Goal: Task Accomplishment & Management: Use online tool/utility

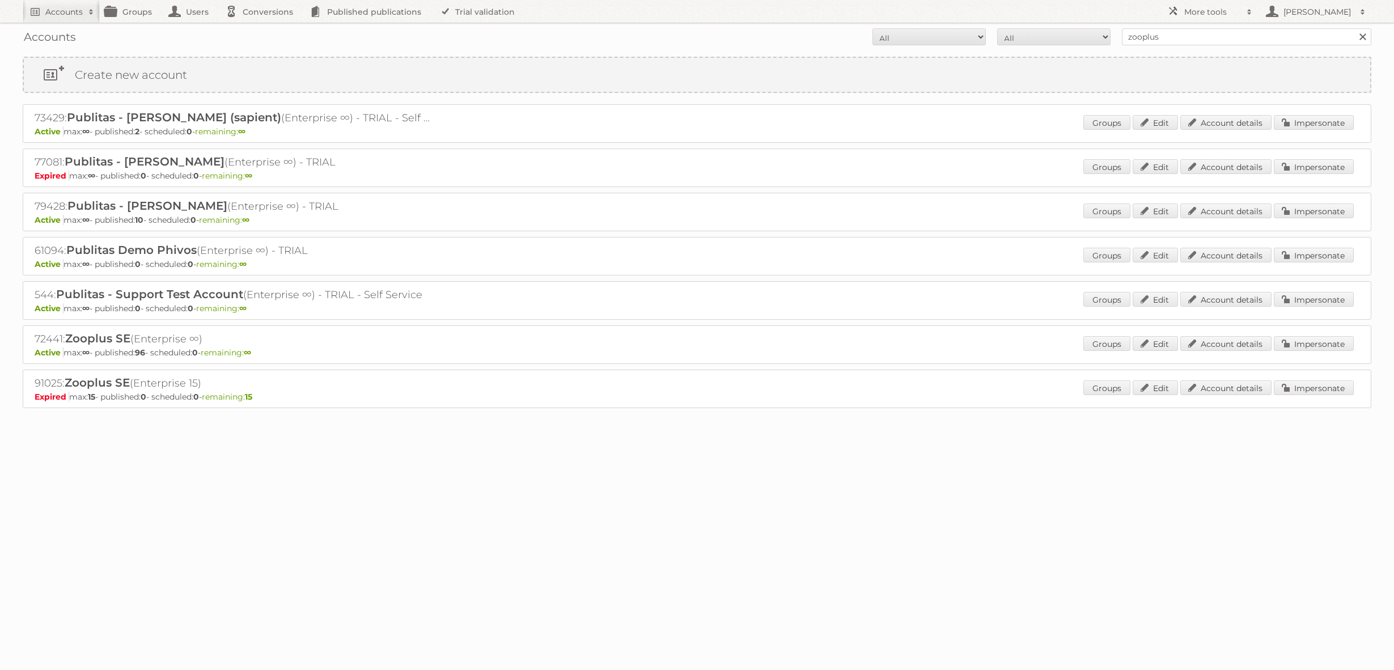
click at [1142, 40] on input "zooplus" at bounding box center [1246, 36] width 249 height 17
type input "electro depot"
click at [1354, 28] on input "Search" at bounding box center [1362, 36] width 17 height 17
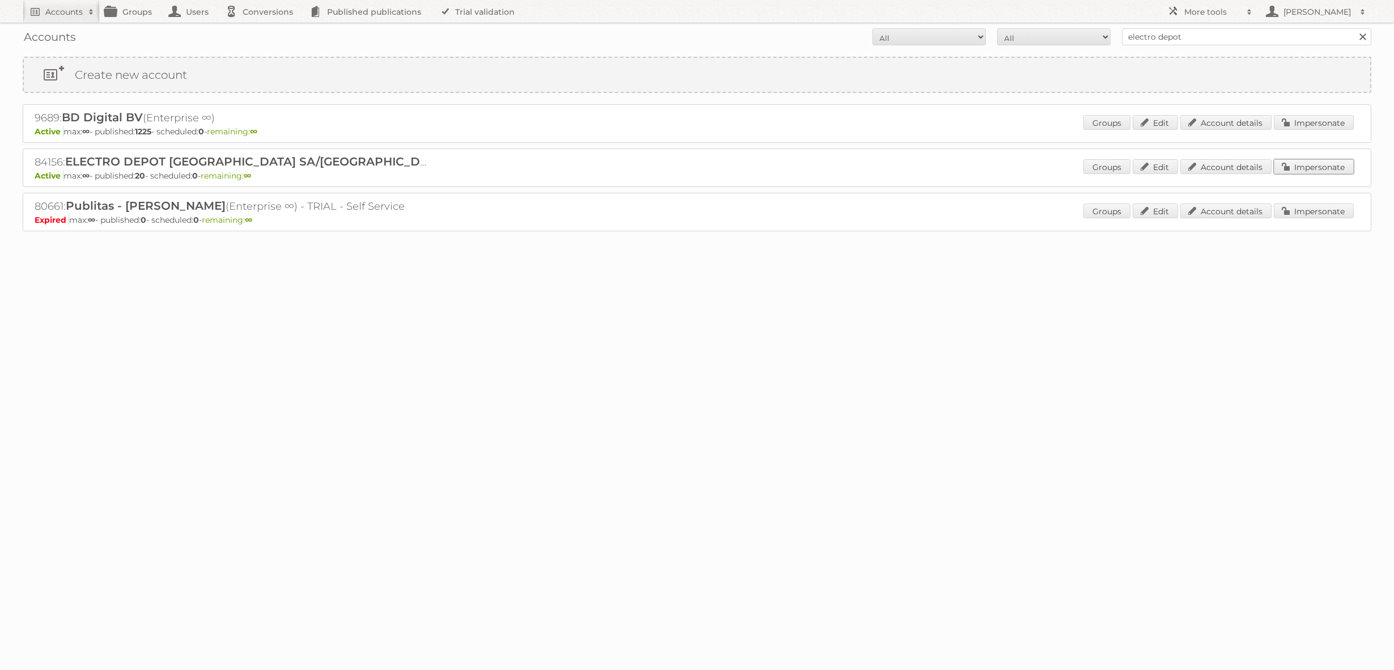
drag, startPoint x: 1313, startPoint y: 169, endPoint x: 1306, endPoint y: 168, distance: 6.9
click at [1313, 169] on link "Impersonate" at bounding box center [1314, 166] width 80 height 15
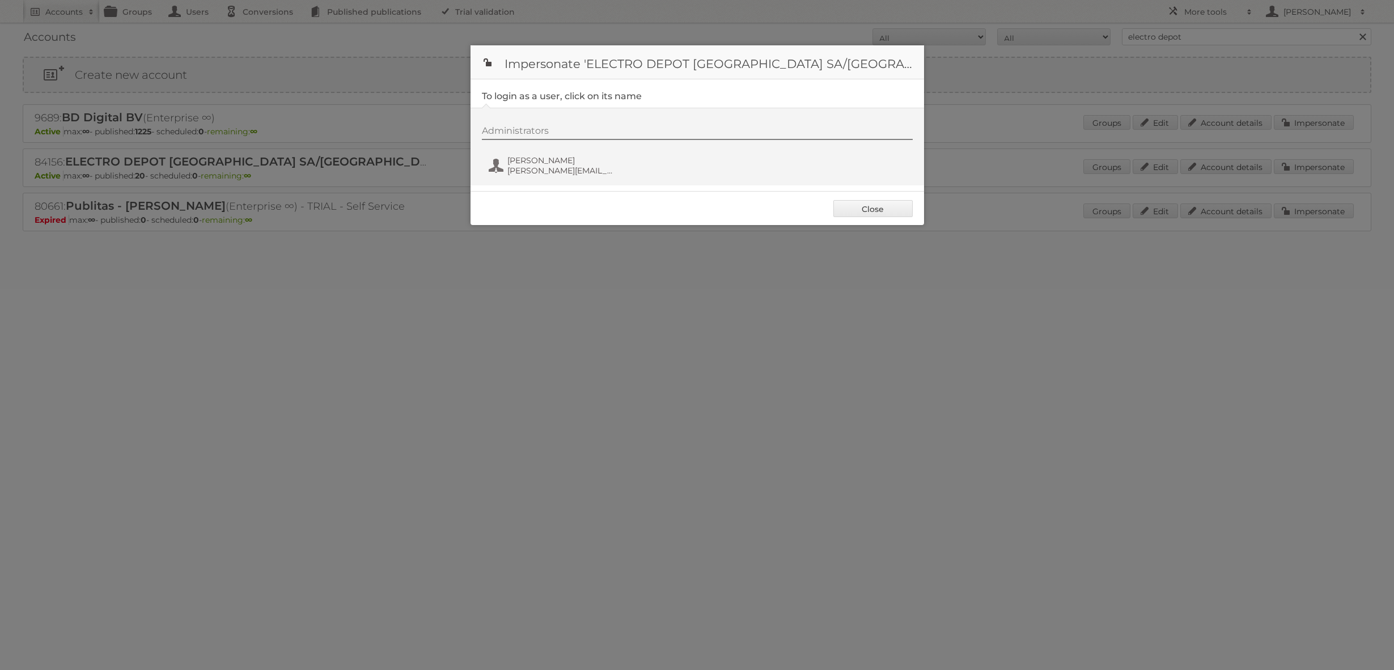
click at [888, 201] on link "Close" at bounding box center [872, 208] width 79 height 17
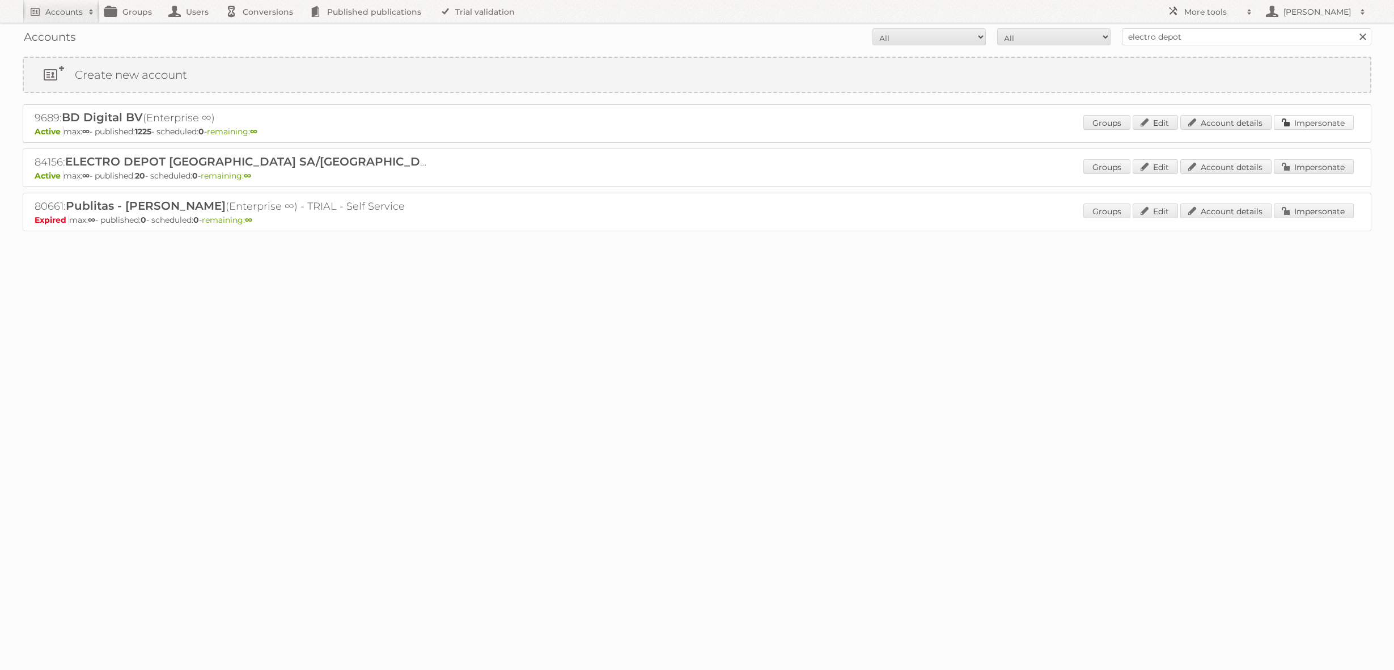
click at [1300, 126] on link "Impersonate" at bounding box center [1314, 122] width 80 height 15
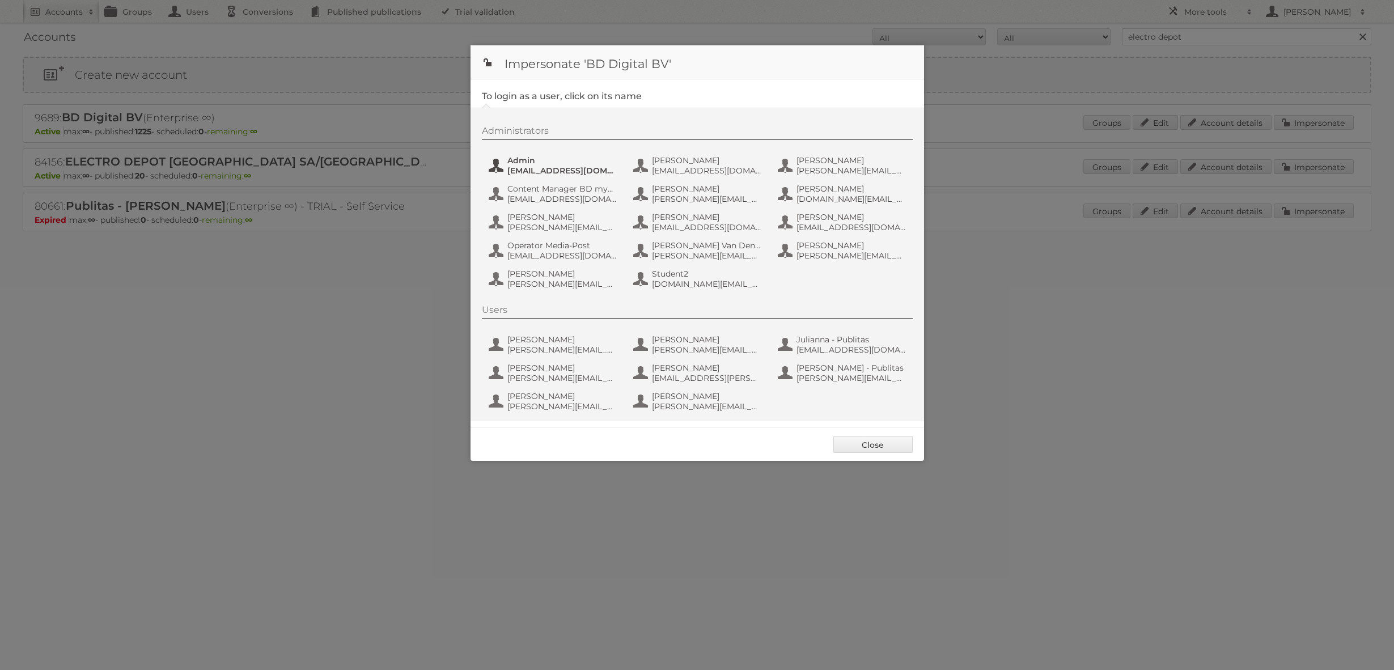
click at [558, 170] on span "admin@agilys.com" at bounding box center [562, 171] width 110 height 10
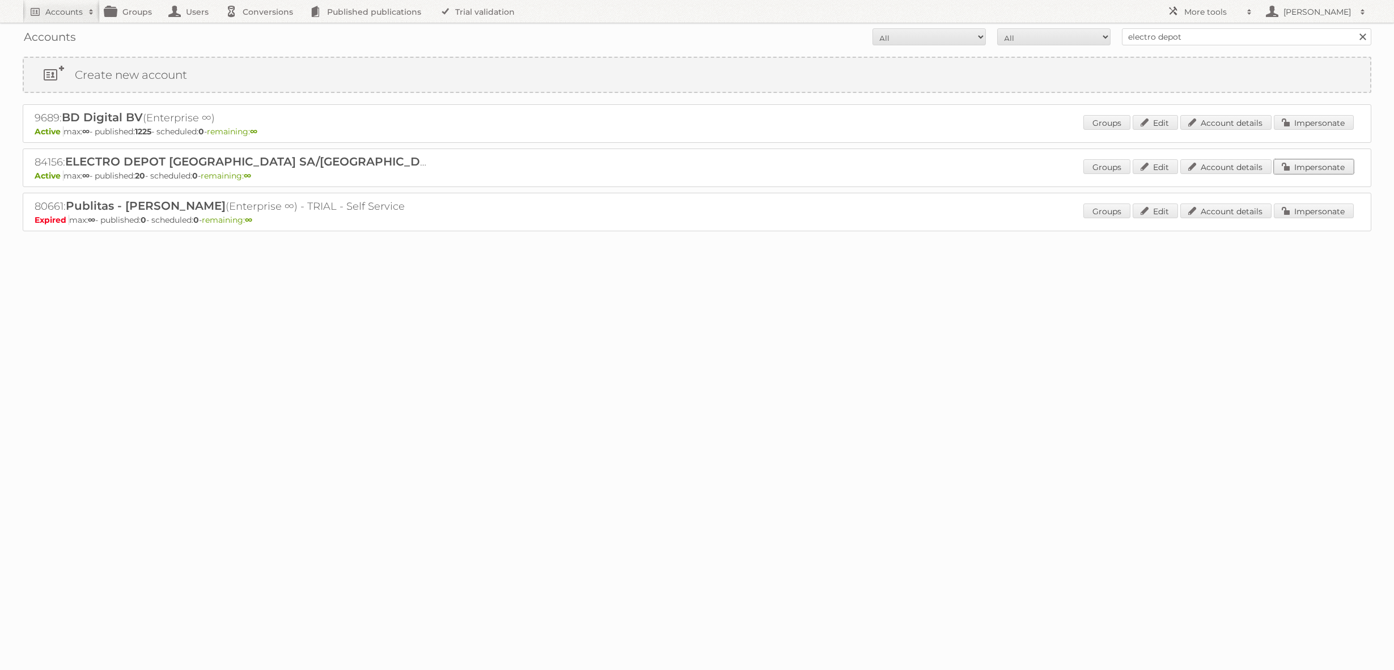
click at [1303, 170] on link "Impersonate" at bounding box center [1314, 166] width 80 height 15
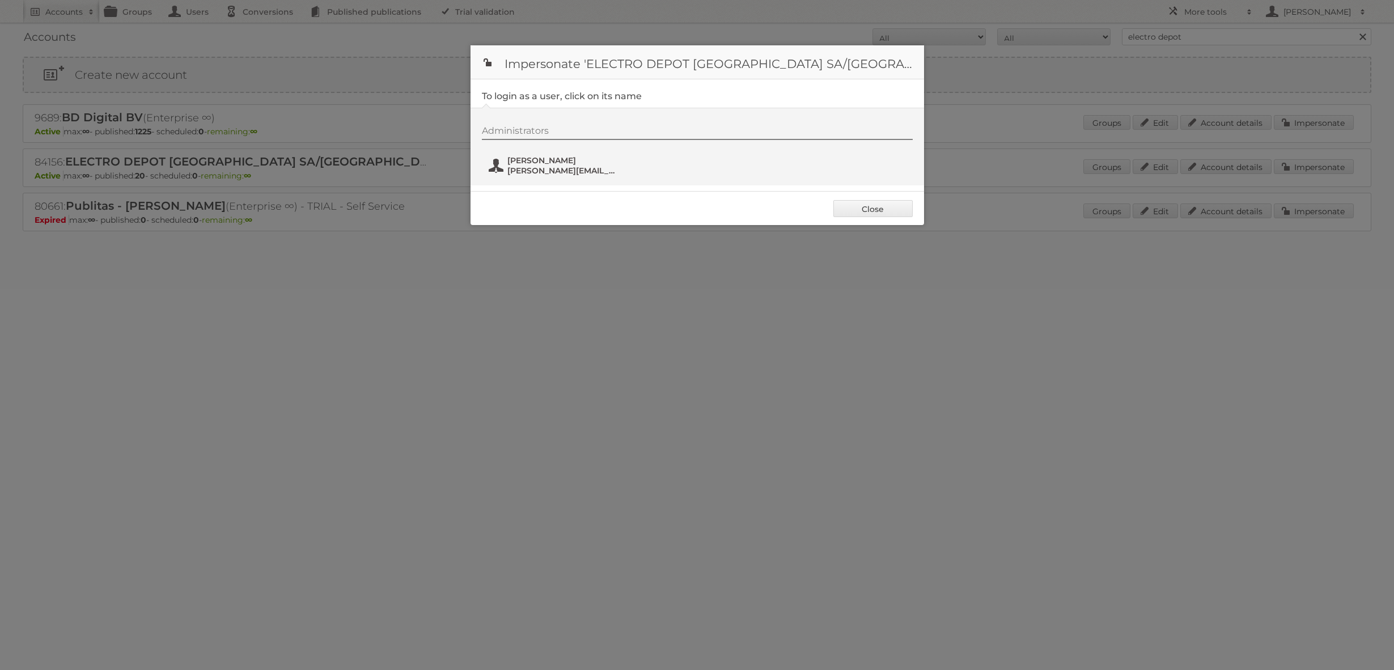
click at [603, 163] on span "Erwin APPELMANS" at bounding box center [562, 160] width 110 height 10
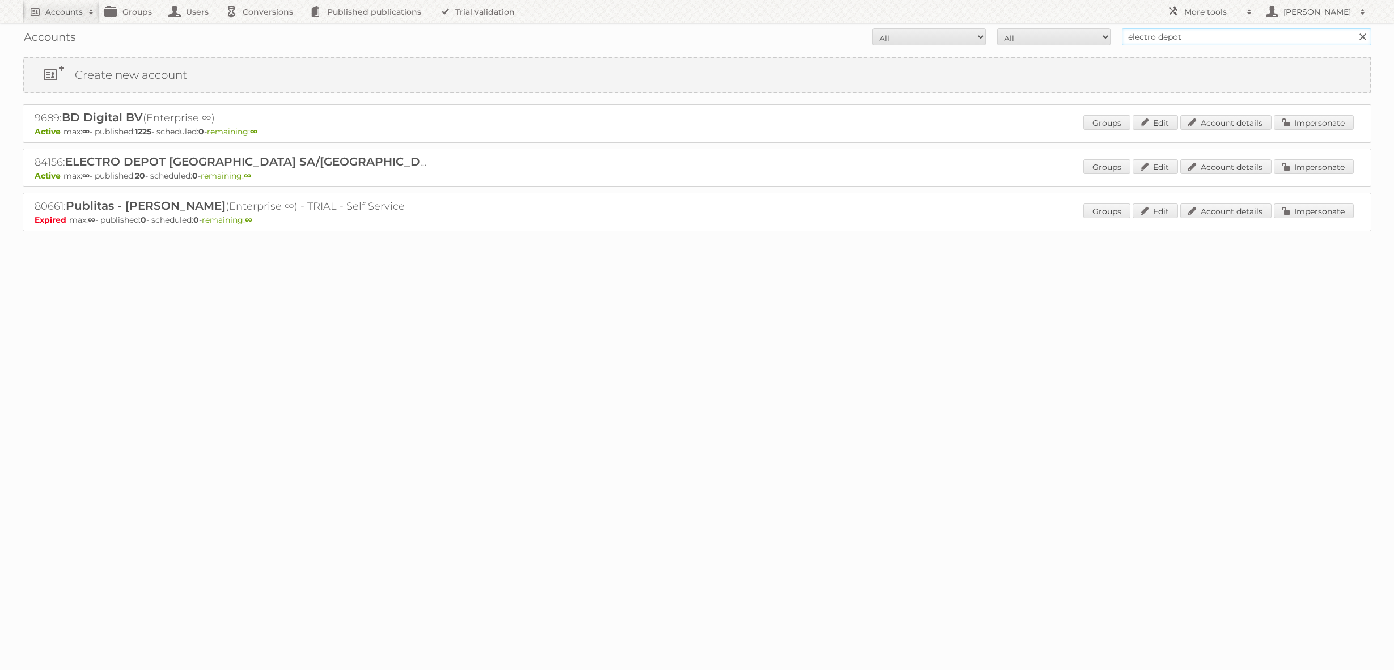
click at [1175, 33] on input "electro depot" at bounding box center [1246, 36] width 249 height 17
type input "plus.nl"
click at [1354, 28] on input "Search" at bounding box center [1362, 36] width 17 height 17
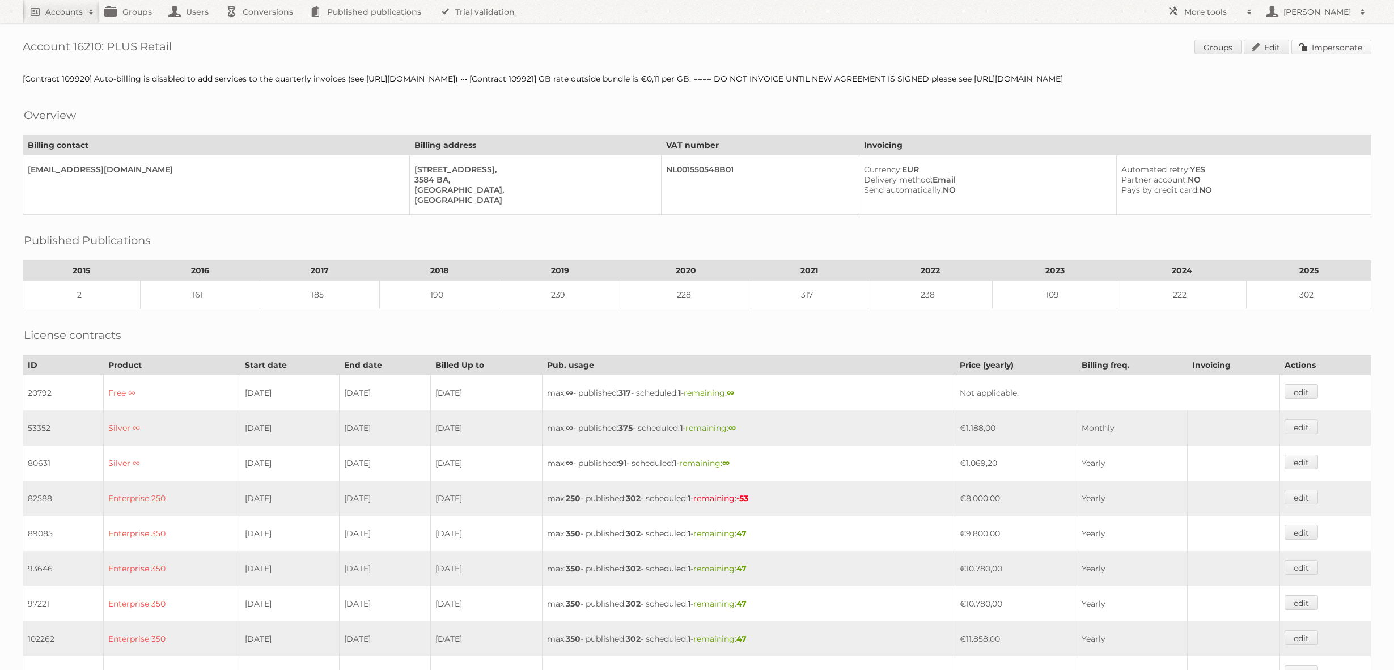
click at [1319, 40] on link "Impersonate" at bounding box center [1332, 47] width 80 height 15
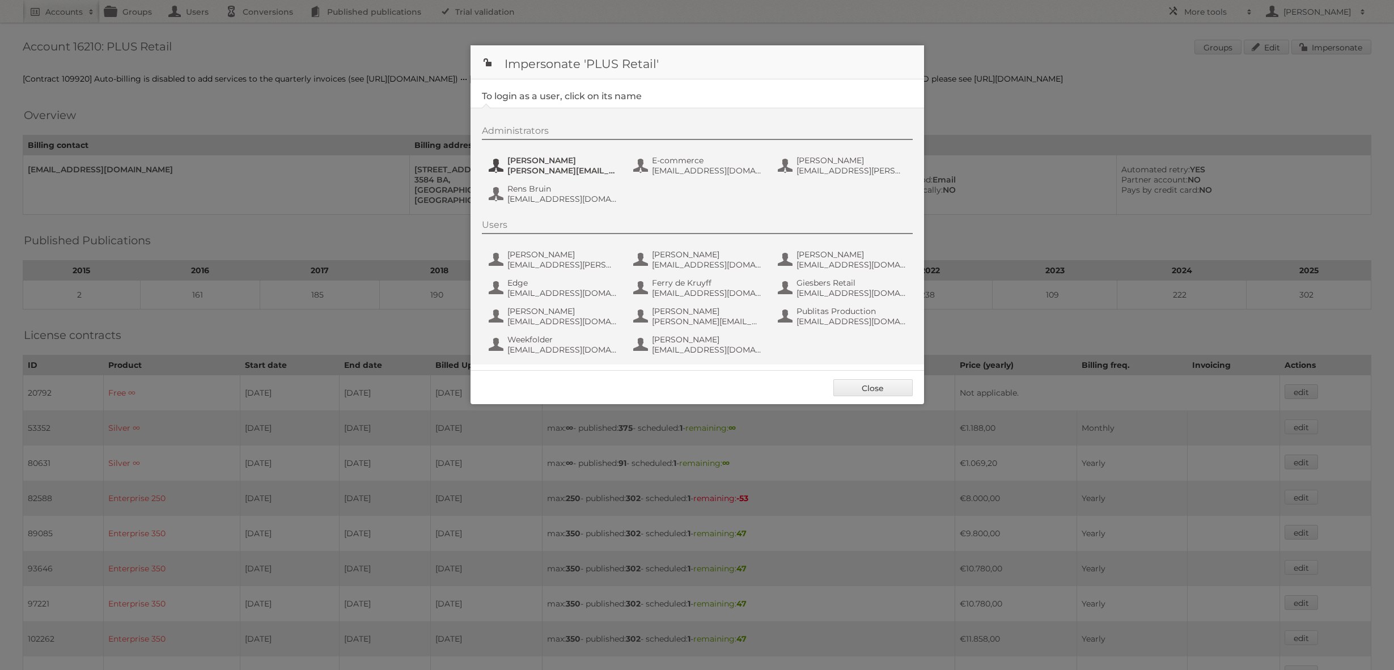
click at [565, 159] on span "Chantal Koolhout" at bounding box center [562, 160] width 110 height 10
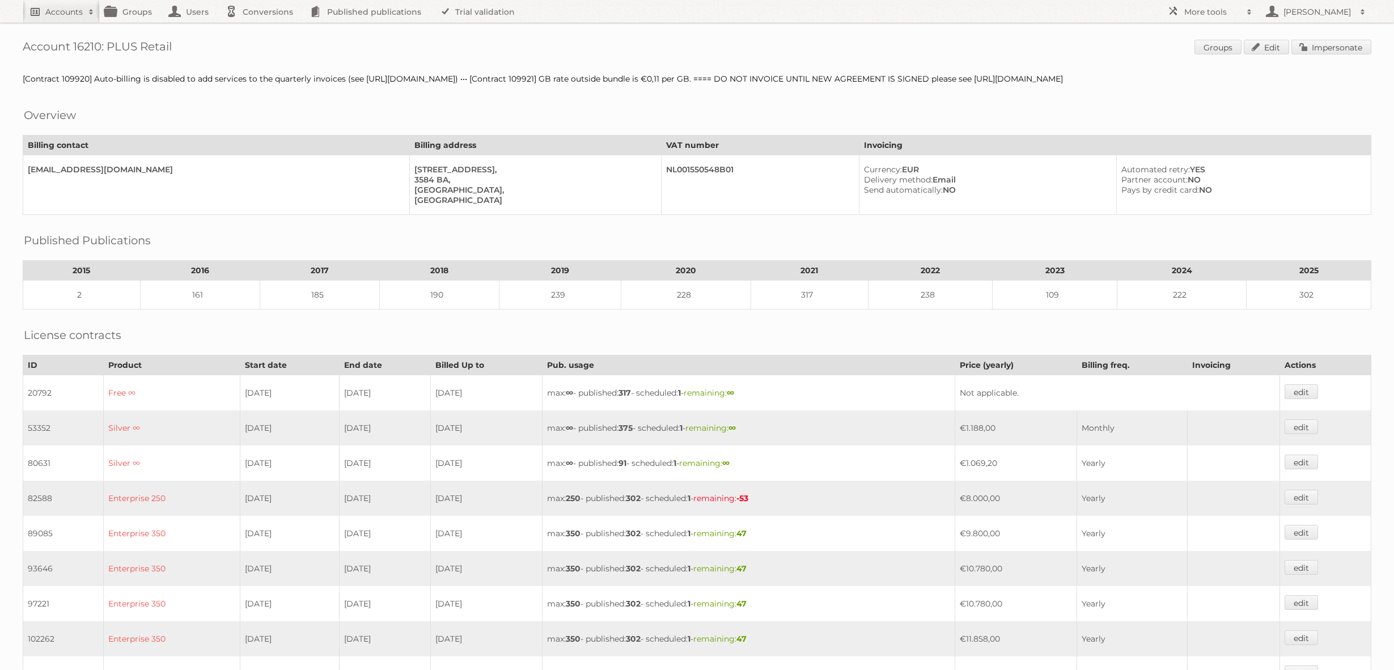
click at [61, 9] on h2 "Accounts" at bounding box center [63, 11] width 37 height 11
type input"] "prenatal"
click at [261, 29] on input "Search" at bounding box center [269, 37] width 17 height 17
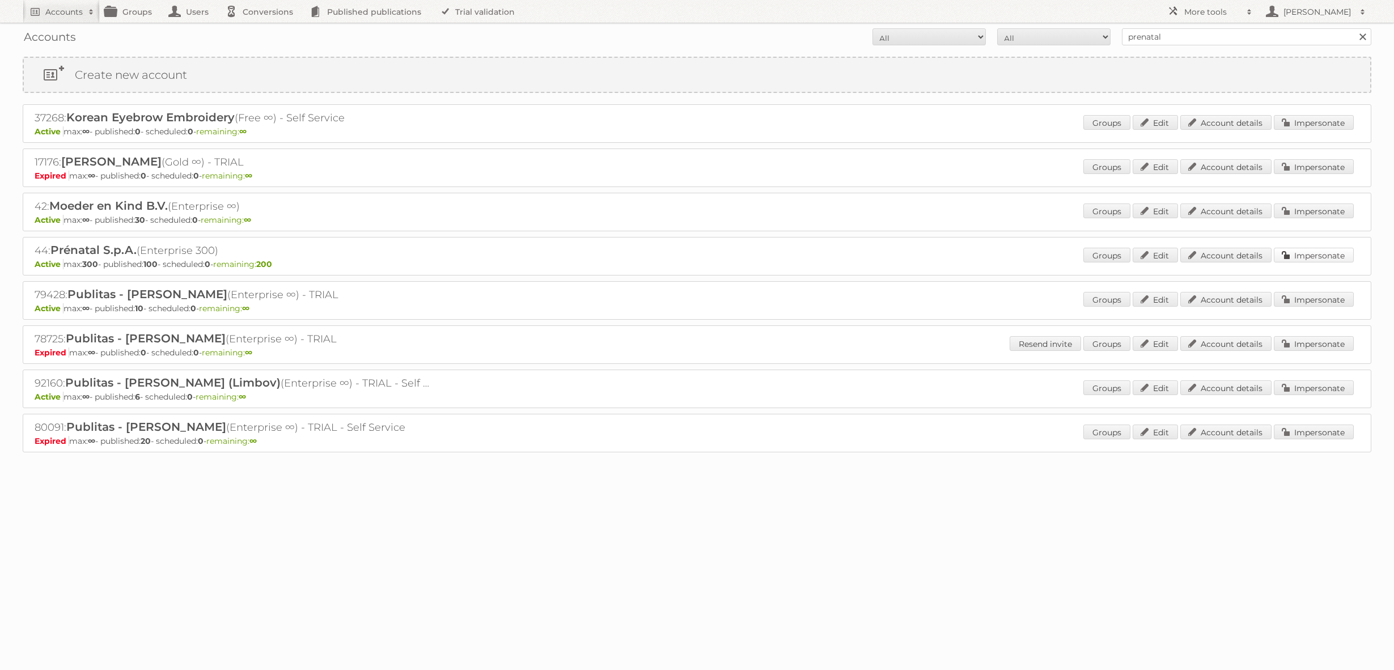
click at [1285, 248] on link "Impersonate" at bounding box center [1314, 255] width 80 height 15
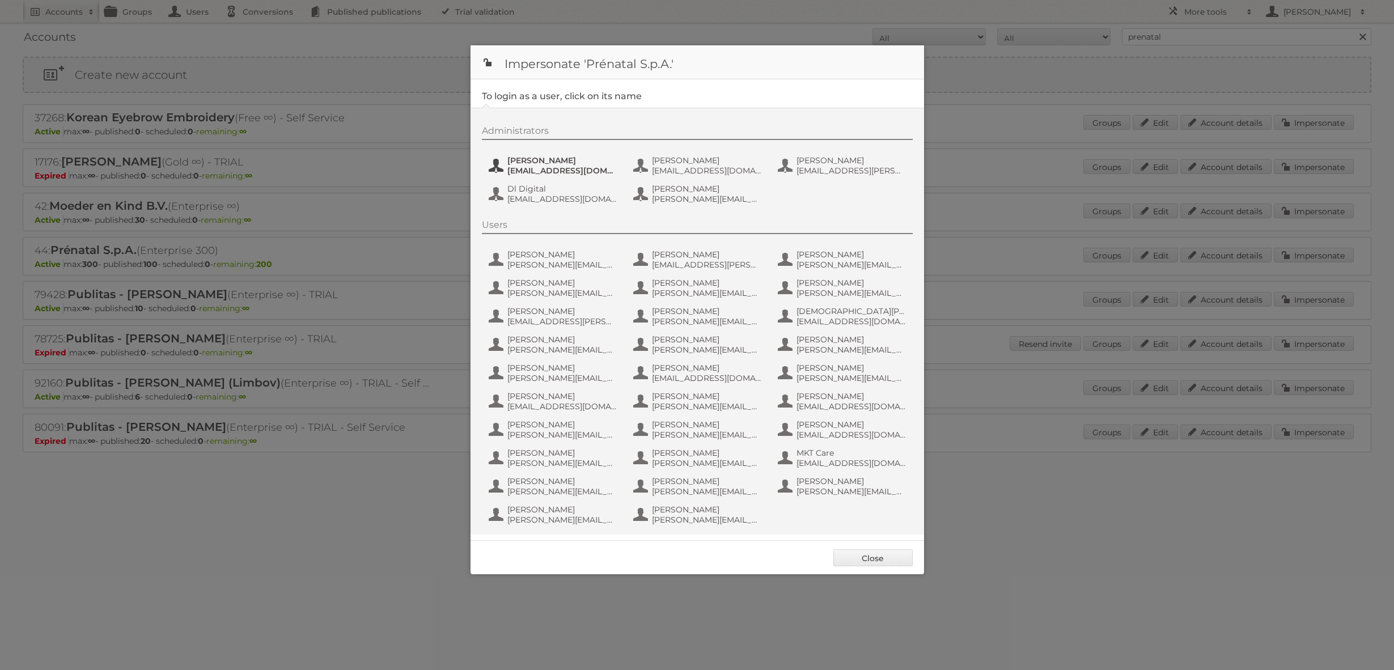
click at [546, 162] on span "Alessia Bramati" at bounding box center [562, 160] width 110 height 10
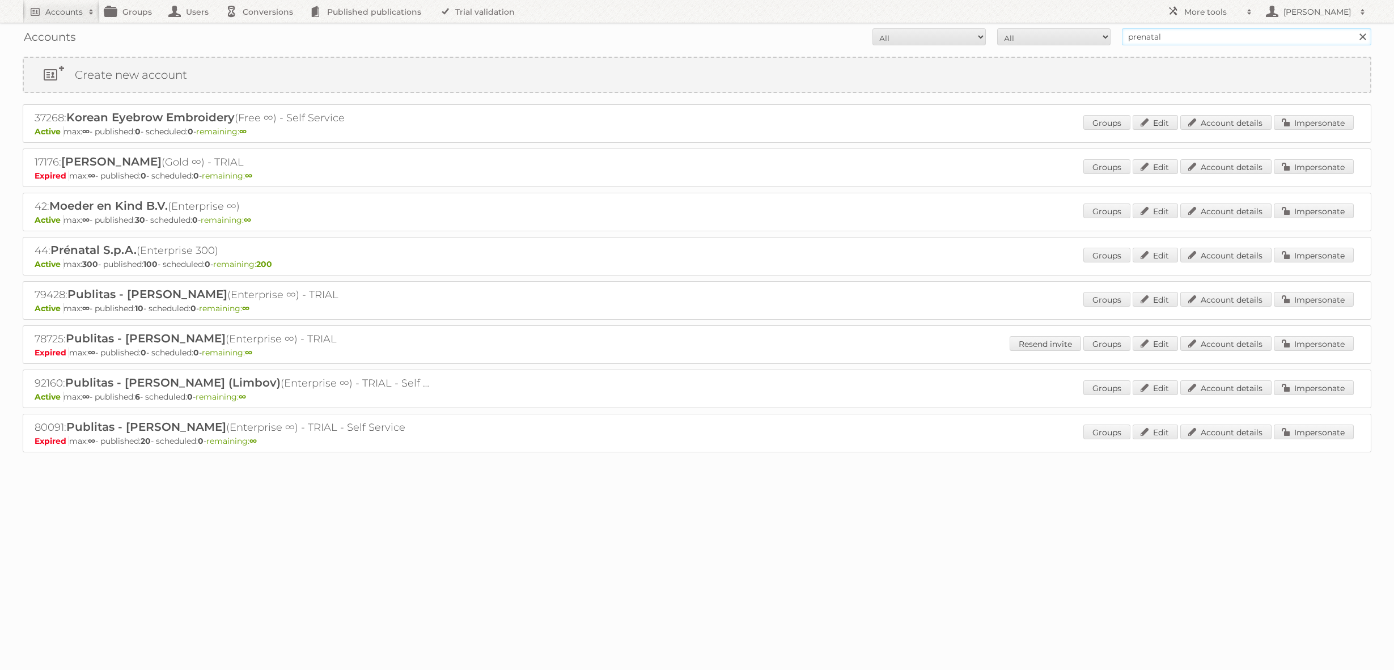
click at [1153, 35] on input "prenatal" at bounding box center [1246, 36] width 249 height 17
paste input "Totaalbed"
type input "Totaalbed"
click at [1354, 28] on input "Search" at bounding box center [1362, 36] width 17 height 17
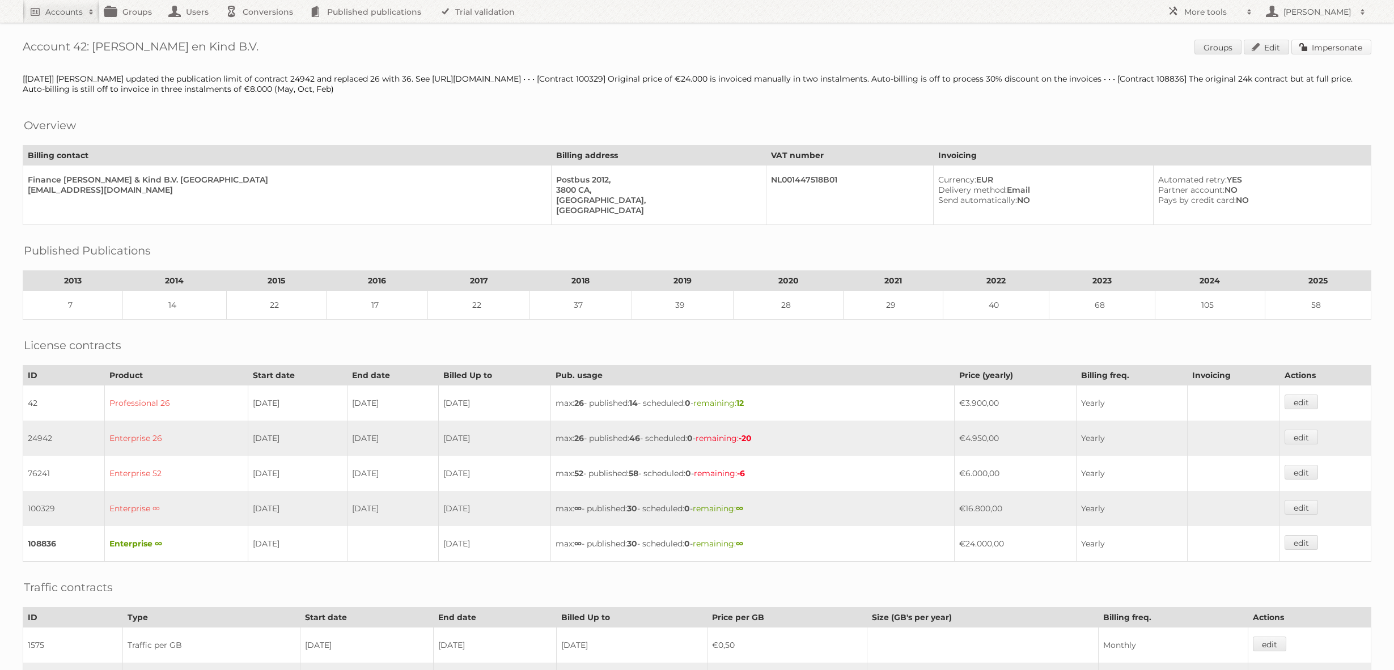
click at [1315, 42] on link "Impersonate" at bounding box center [1332, 47] width 80 height 15
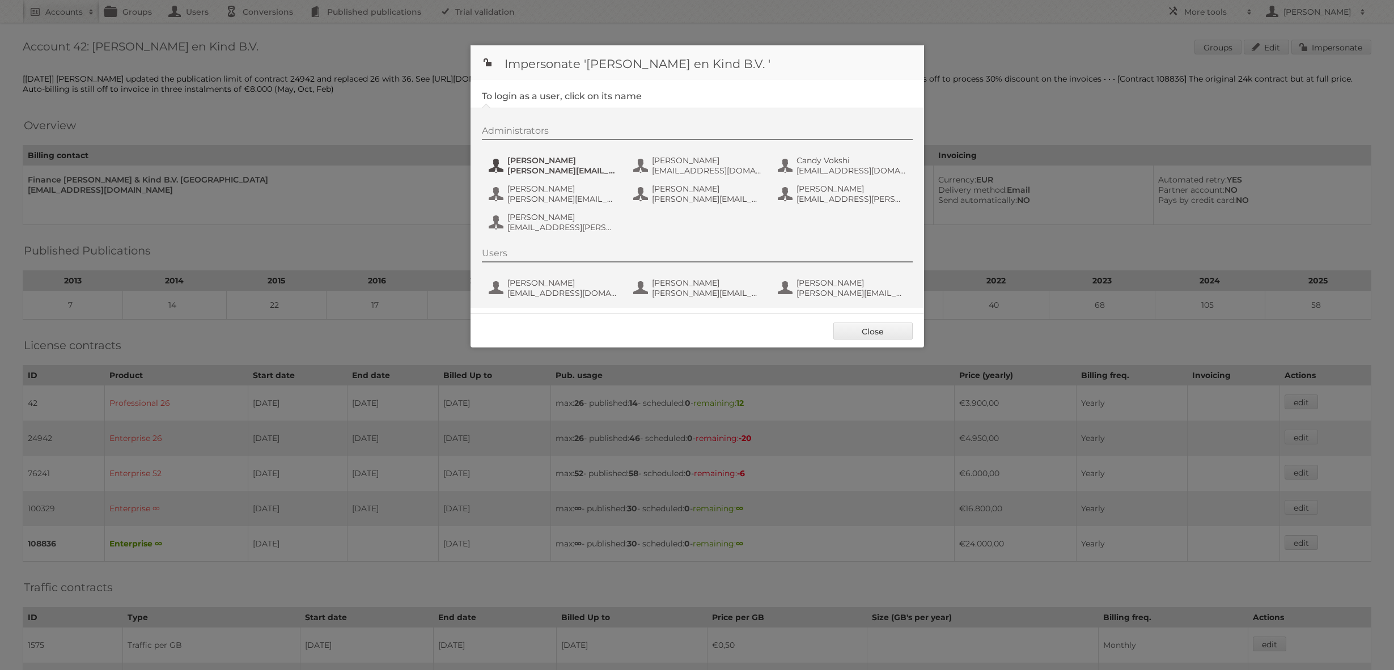
click at [572, 160] on span "[PERSON_NAME]" at bounding box center [562, 160] width 110 height 10
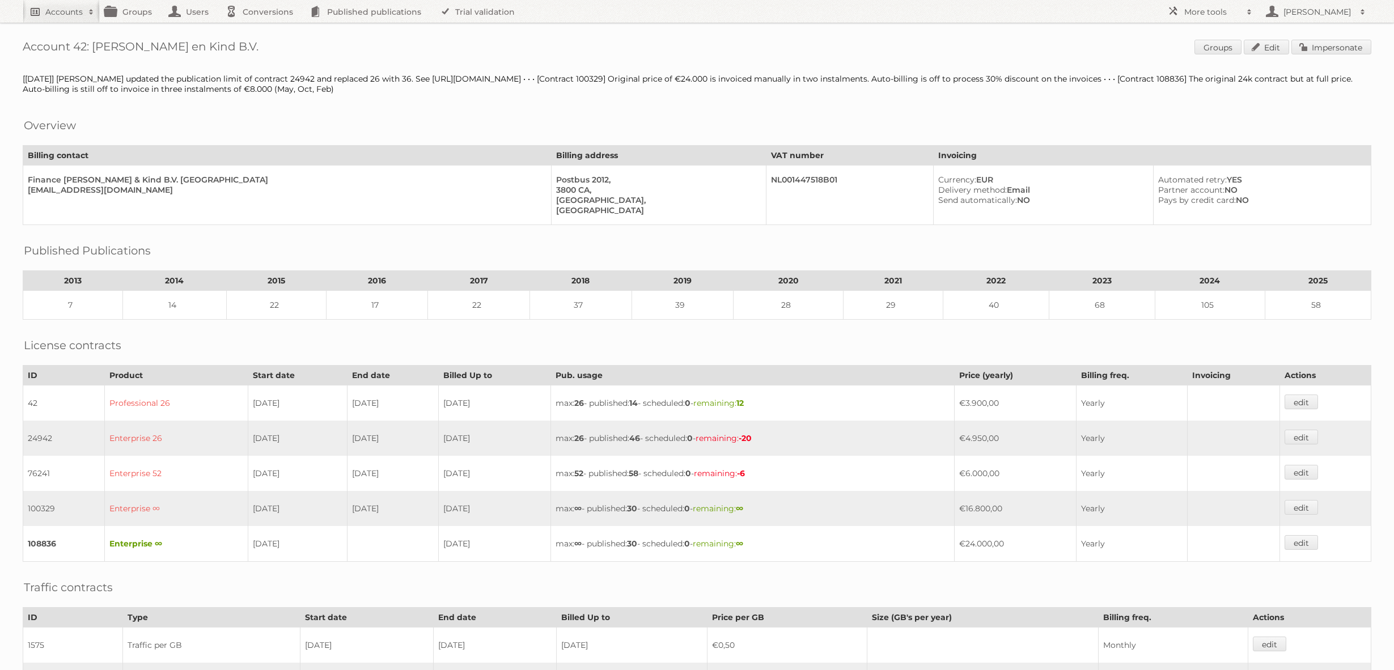
click at [79, 7] on h2 "Accounts" at bounding box center [63, 11] width 37 height 11
type input"] "jumbo"
click at [261, 29] on input "Search" at bounding box center [269, 37] width 17 height 17
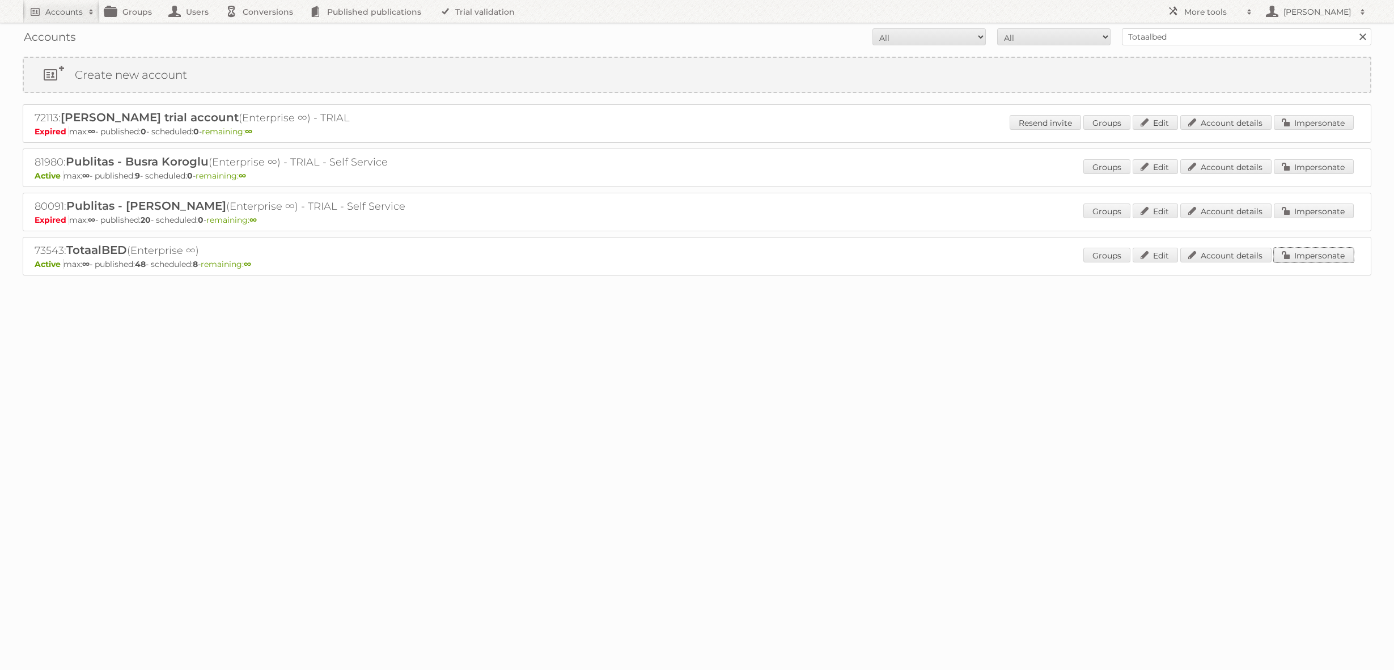
click at [1330, 257] on link "Impersonate" at bounding box center [1314, 255] width 80 height 15
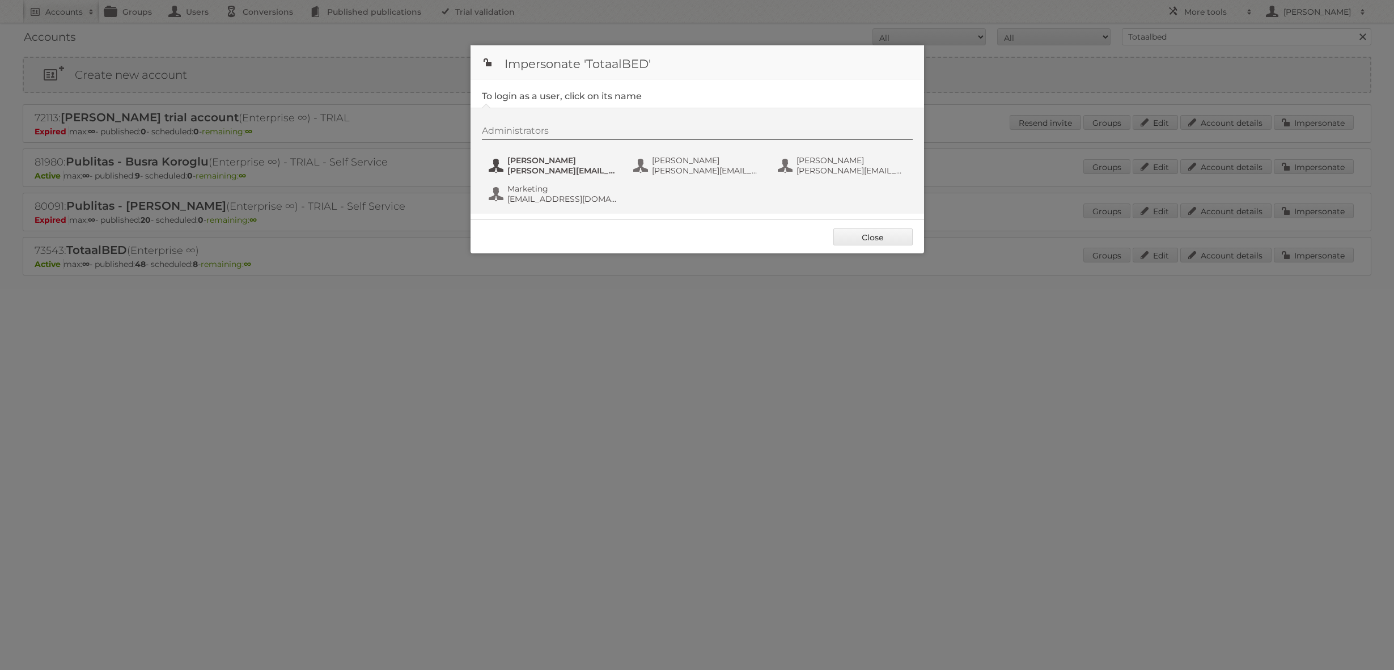
click at [578, 160] on span "Denise Damman" at bounding box center [562, 160] width 110 height 10
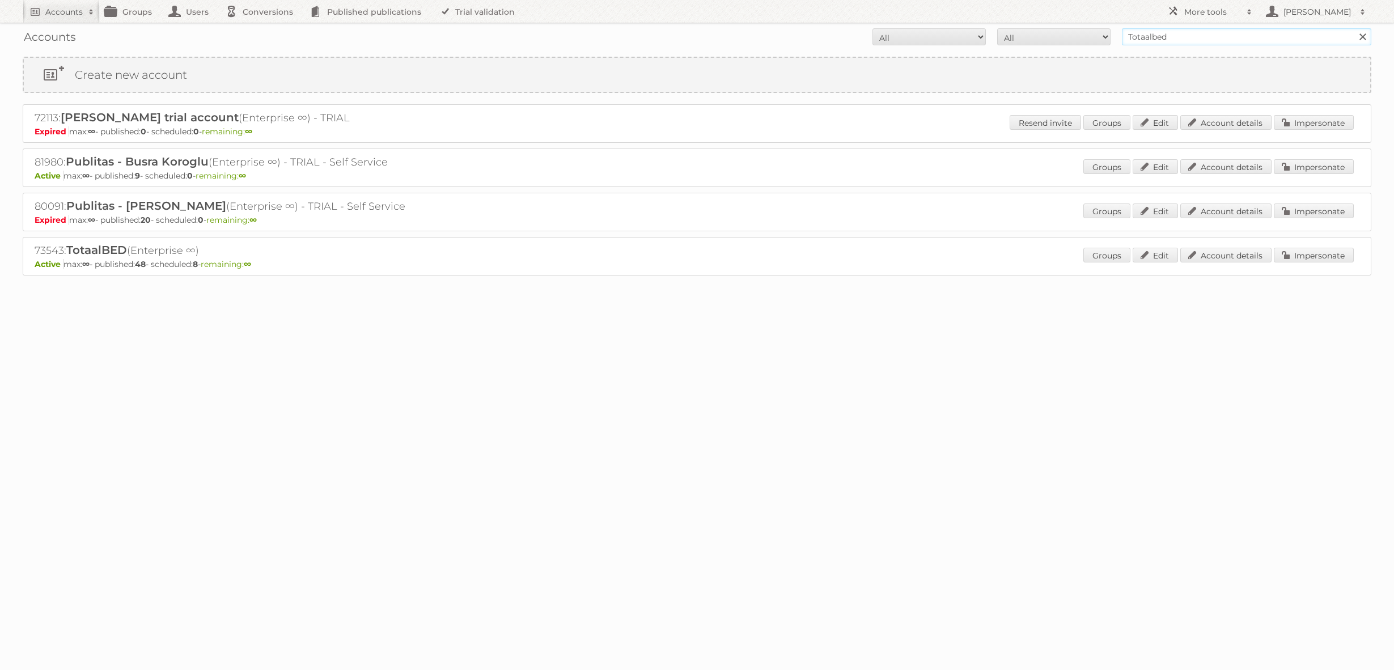
click at [1165, 41] on input "Totaalbed" at bounding box center [1246, 36] width 249 height 17
type input "plein.nl"
click at [1354, 28] on input "Search" at bounding box center [1362, 36] width 17 height 17
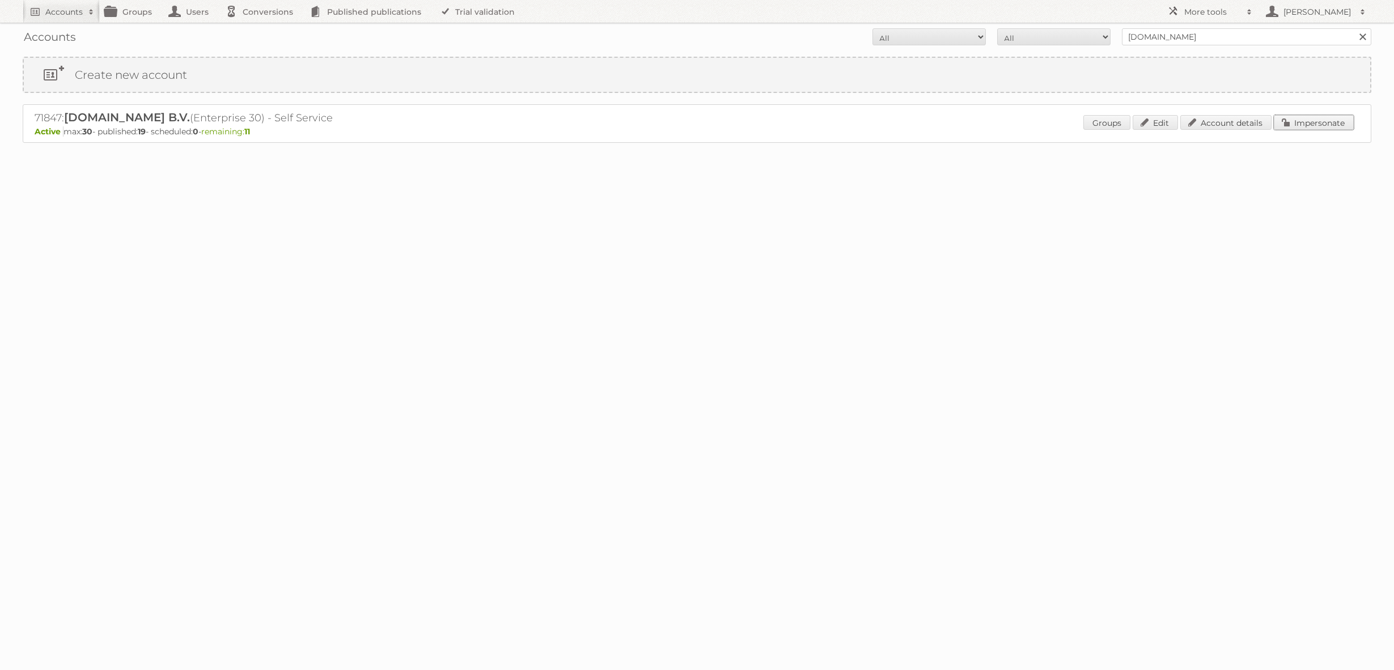
click at [1320, 124] on link "Impersonate" at bounding box center [1314, 122] width 80 height 15
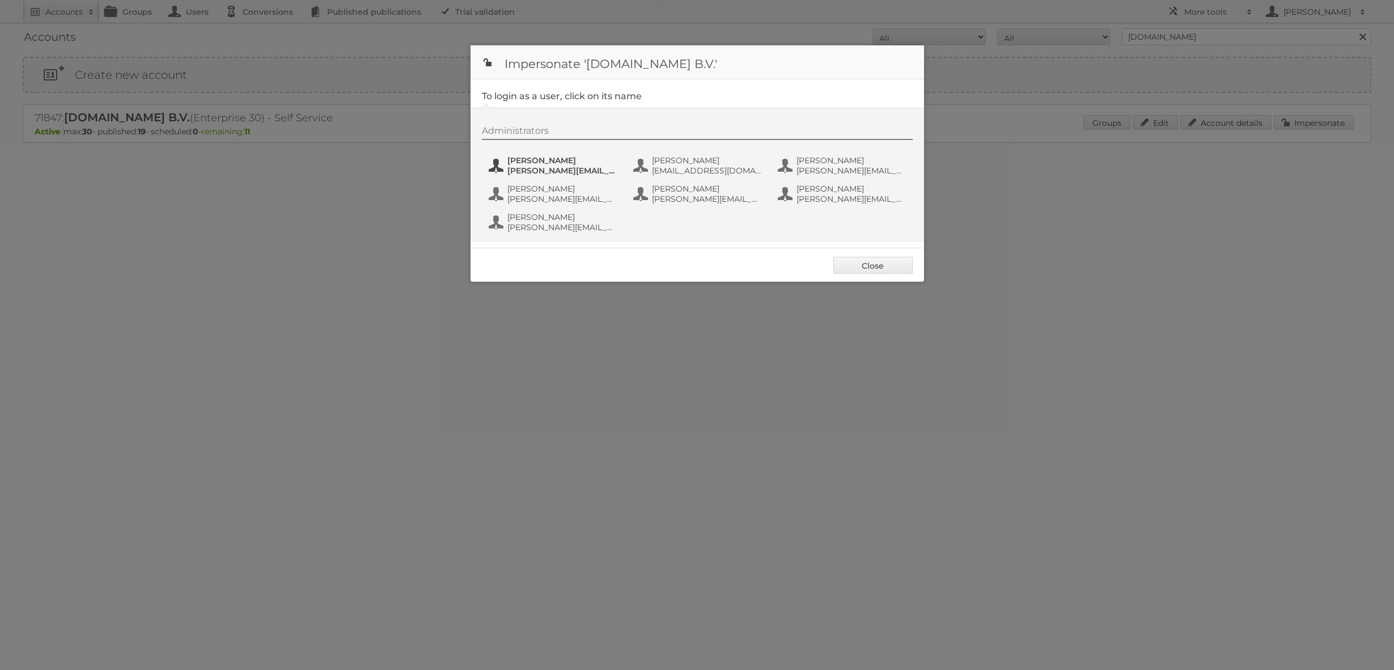
click at [568, 156] on span "Étienne" at bounding box center [562, 160] width 110 height 10
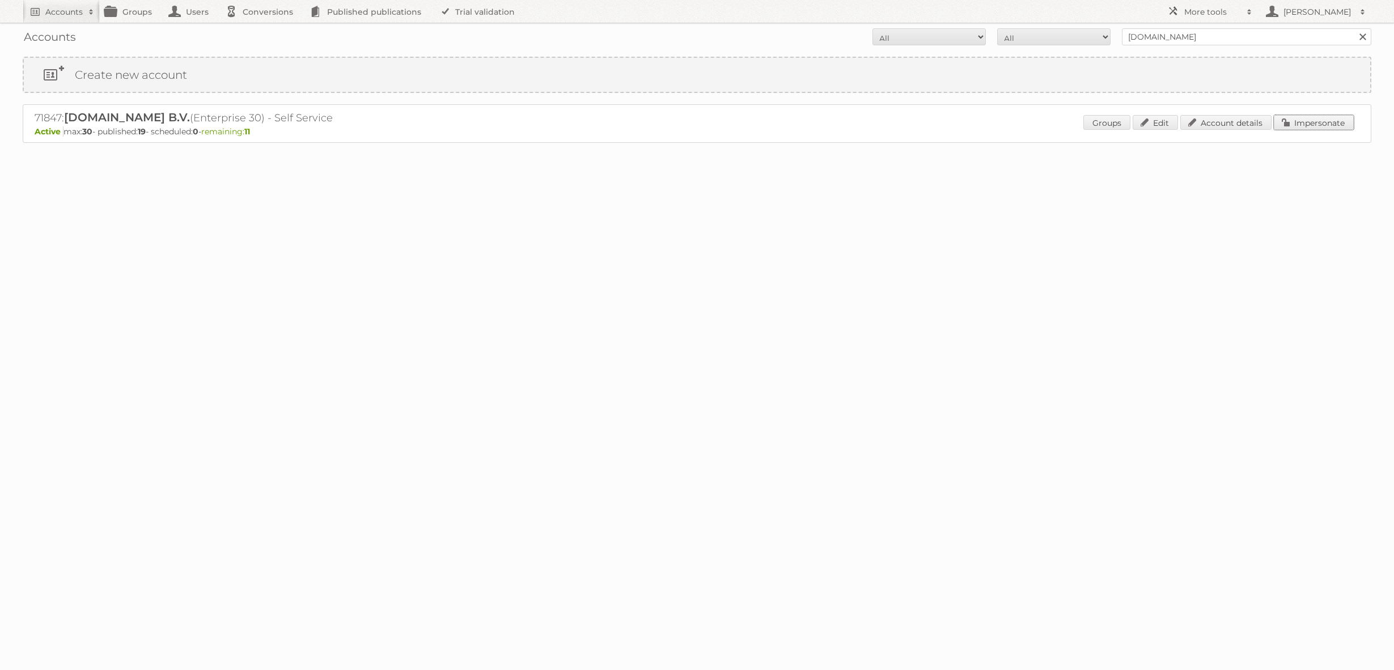
click at [1290, 125] on link "Impersonate" at bounding box center [1314, 122] width 80 height 15
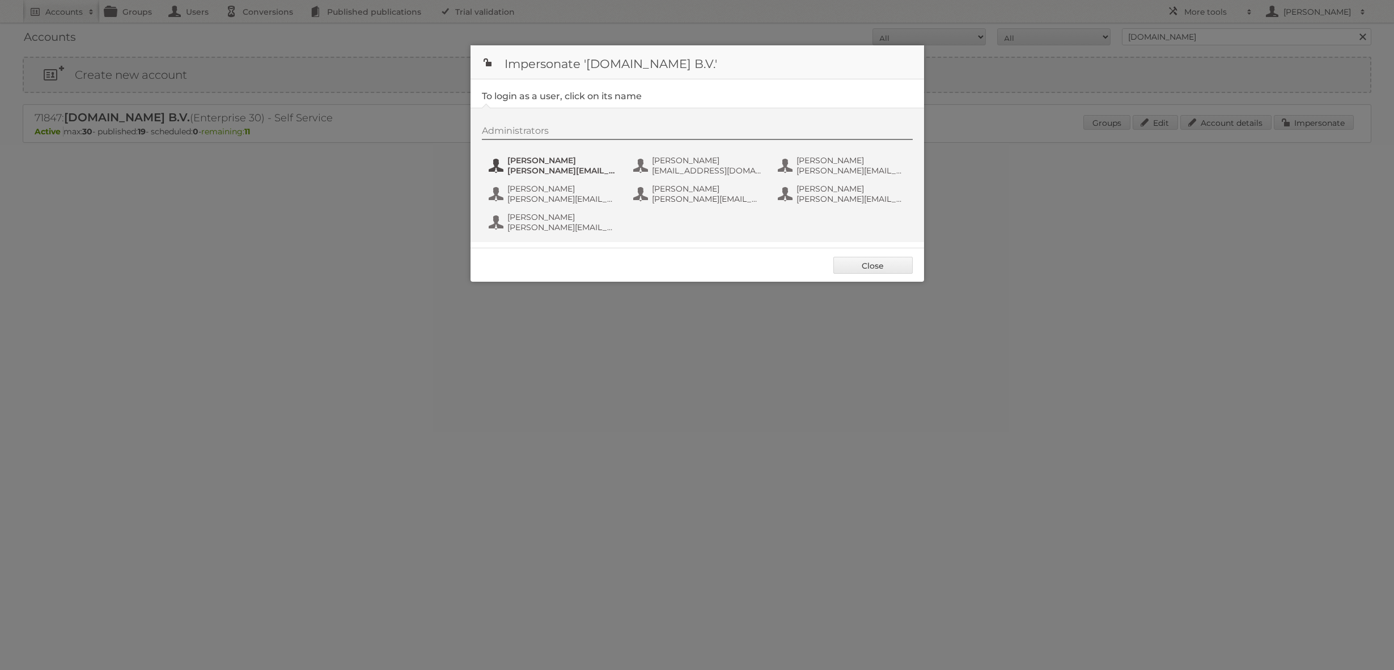
click at [571, 166] on span "e.hosman@plein.nl" at bounding box center [562, 171] width 110 height 10
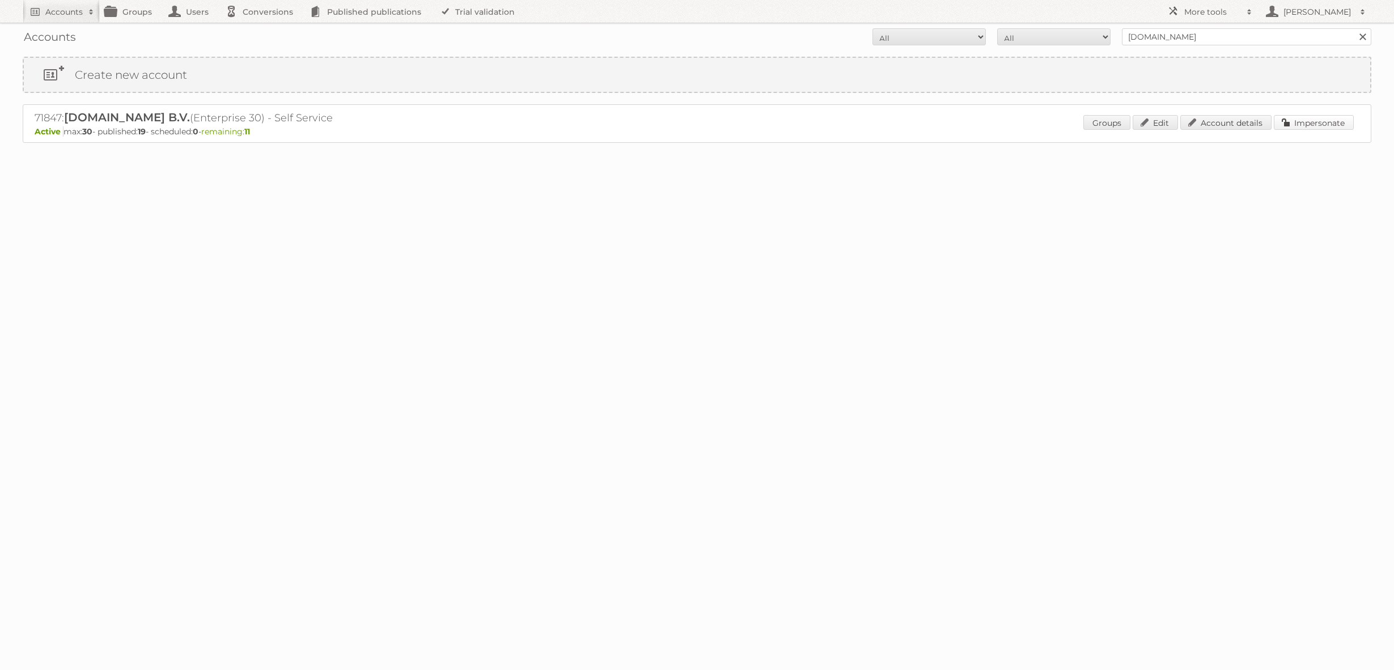
click at [1310, 121] on link "Impersonate" at bounding box center [1314, 122] width 80 height 15
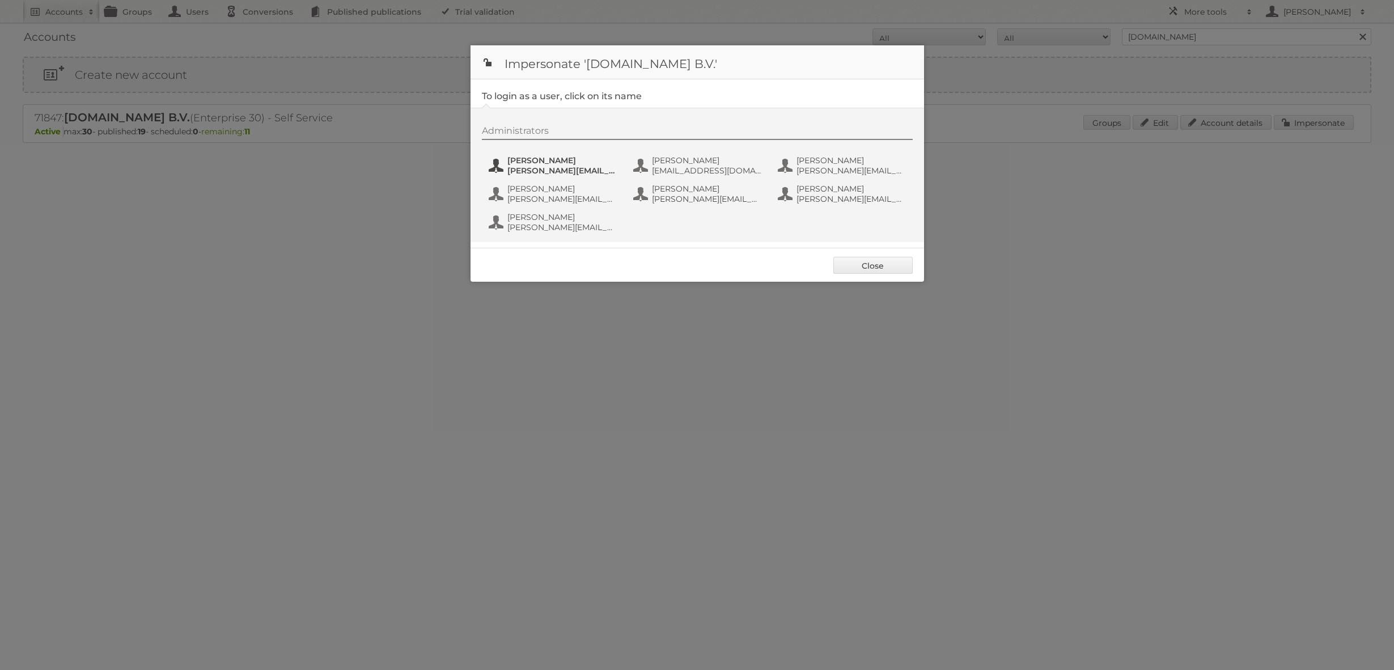
click at [538, 162] on span "Étienne" at bounding box center [562, 160] width 110 height 10
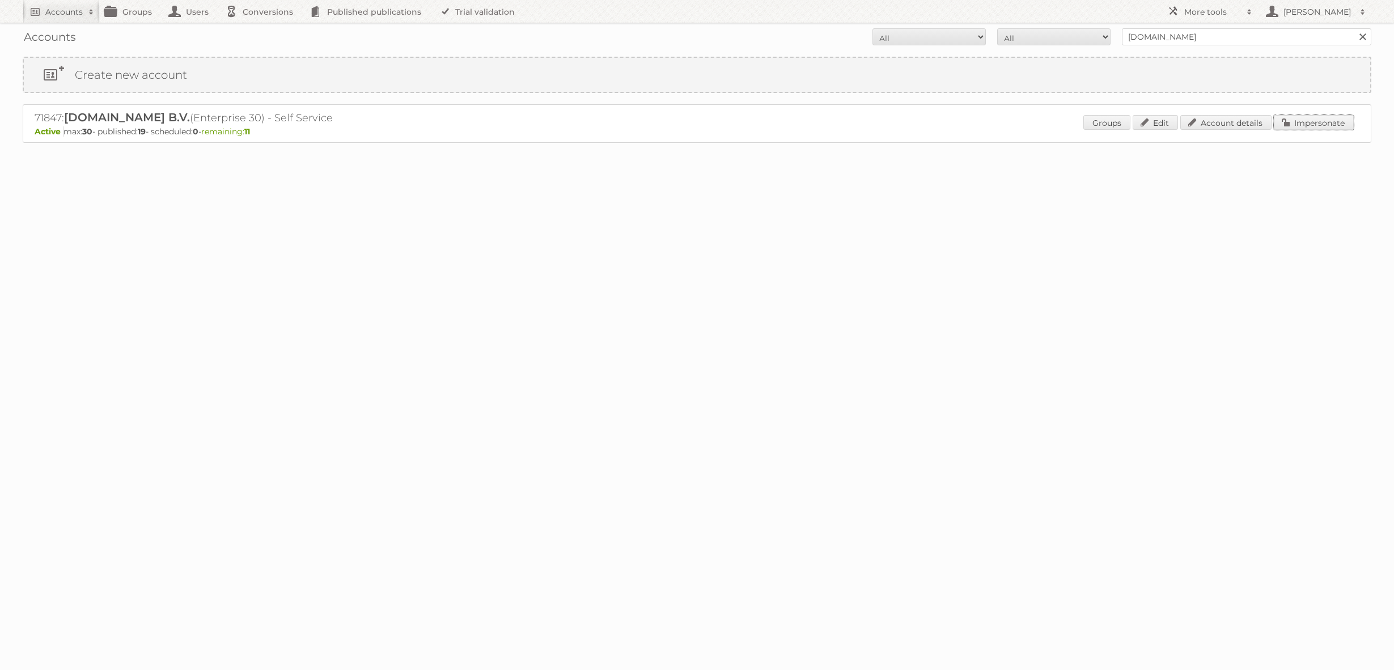
click at [1305, 126] on link "Impersonate" at bounding box center [1314, 122] width 80 height 15
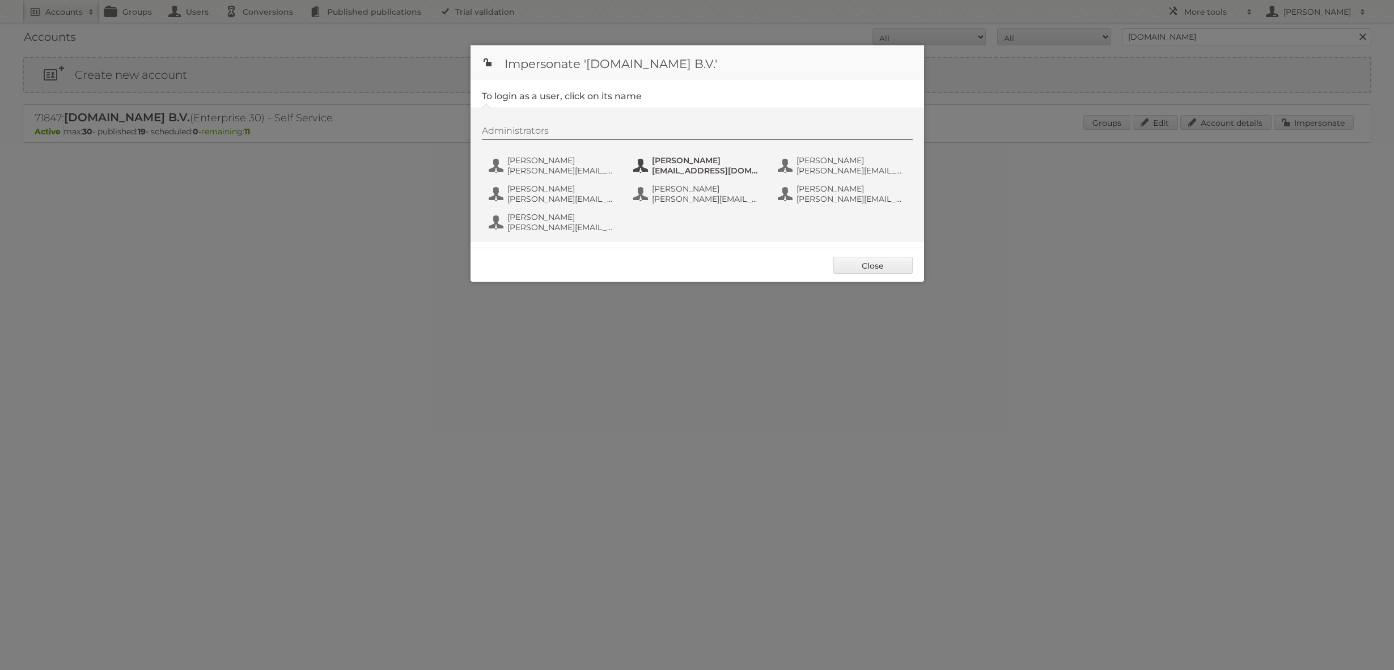
click at [699, 171] on span "f.van.doorn@plein.nl" at bounding box center [707, 171] width 110 height 10
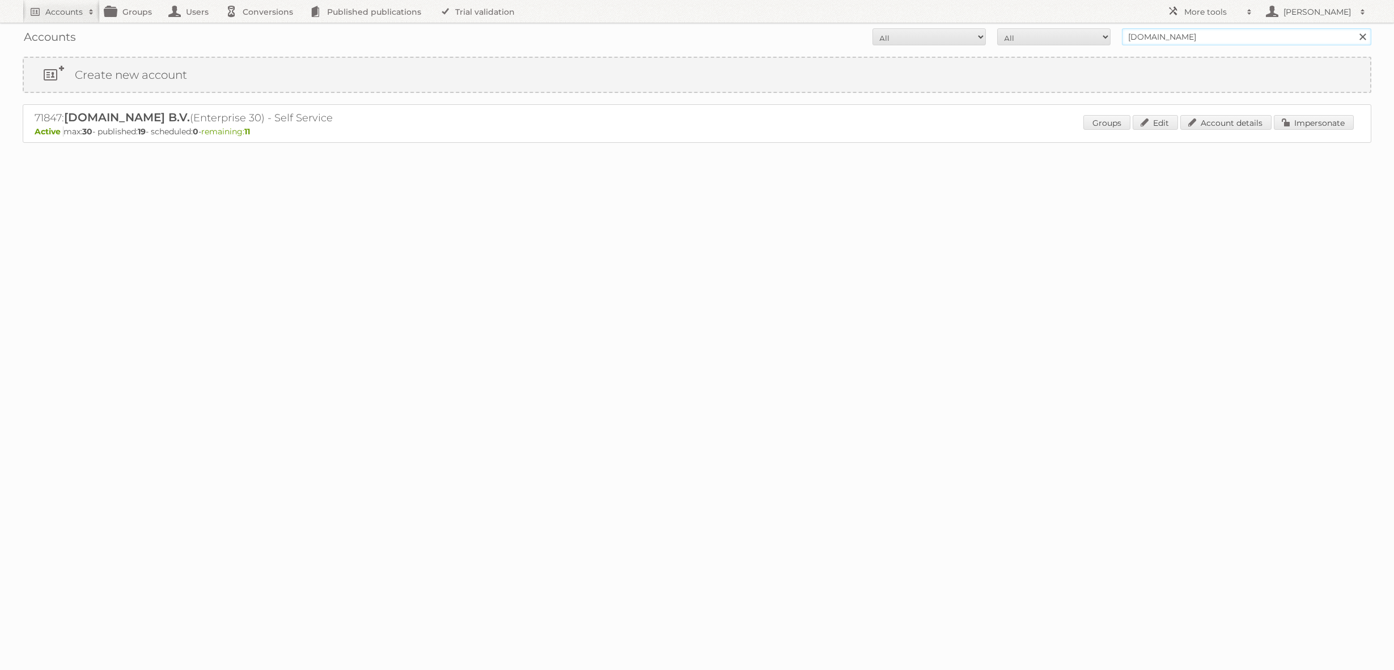
click at [1157, 32] on input "plein.nl" at bounding box center [1246, 36] width 249 height 17
type input "mitra"
click at [1354, 28] on input "Search" at bounding box center [1362, 36] width 17 height 17
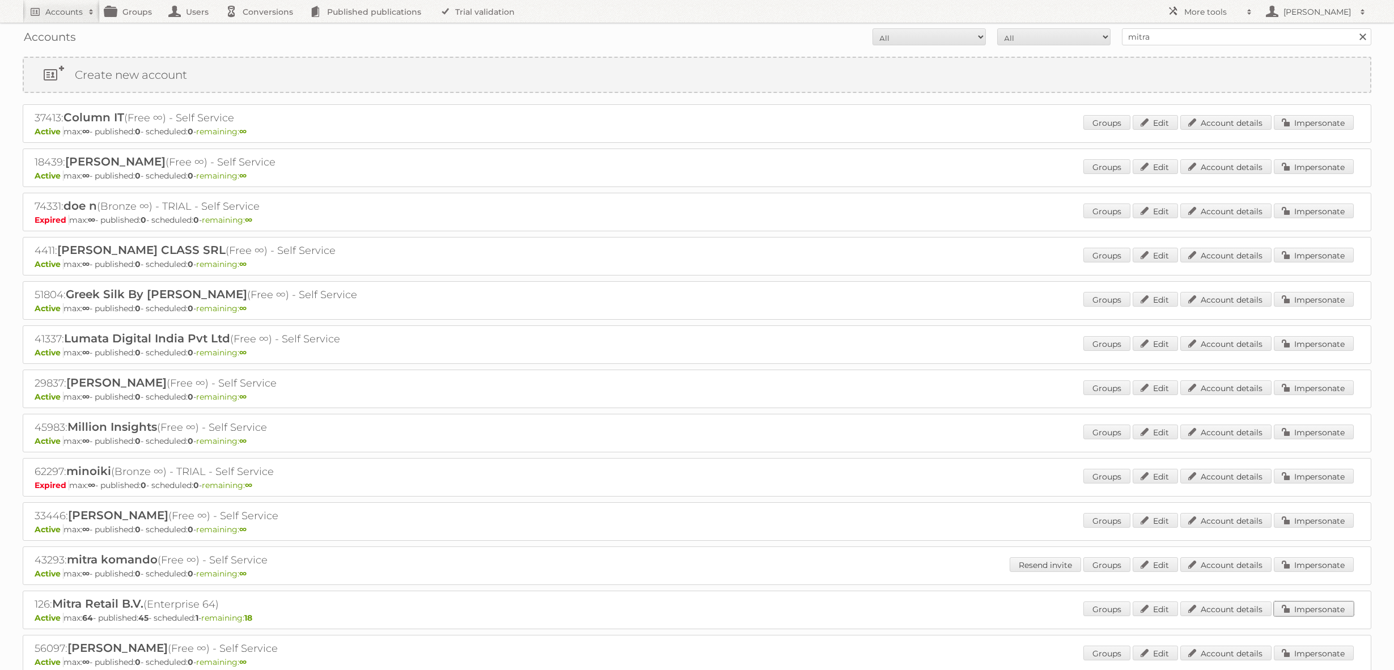
click at [1285, 604] on link "Impersonate" at bounding box center [1314, 609] width 80 height 15
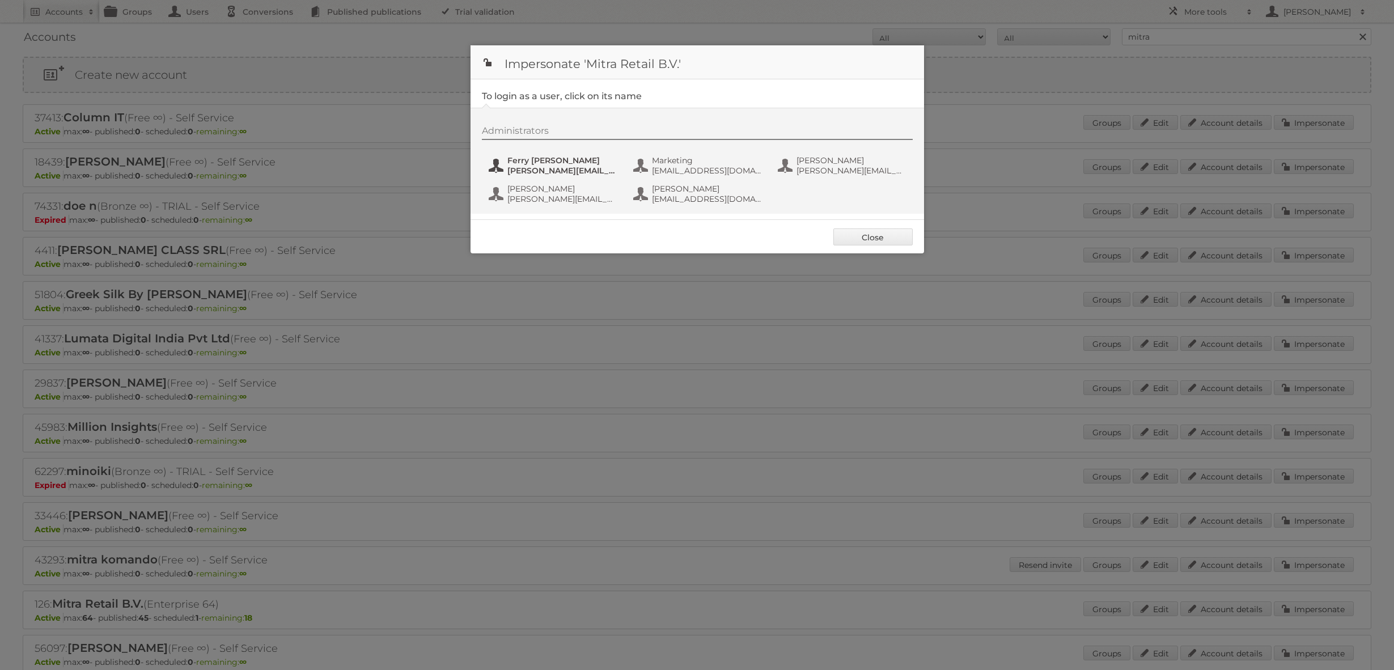
click at [577, 164] on span "Ferry [PERSON_NAME]" at bounding box center [562, 160] width 110 height 10
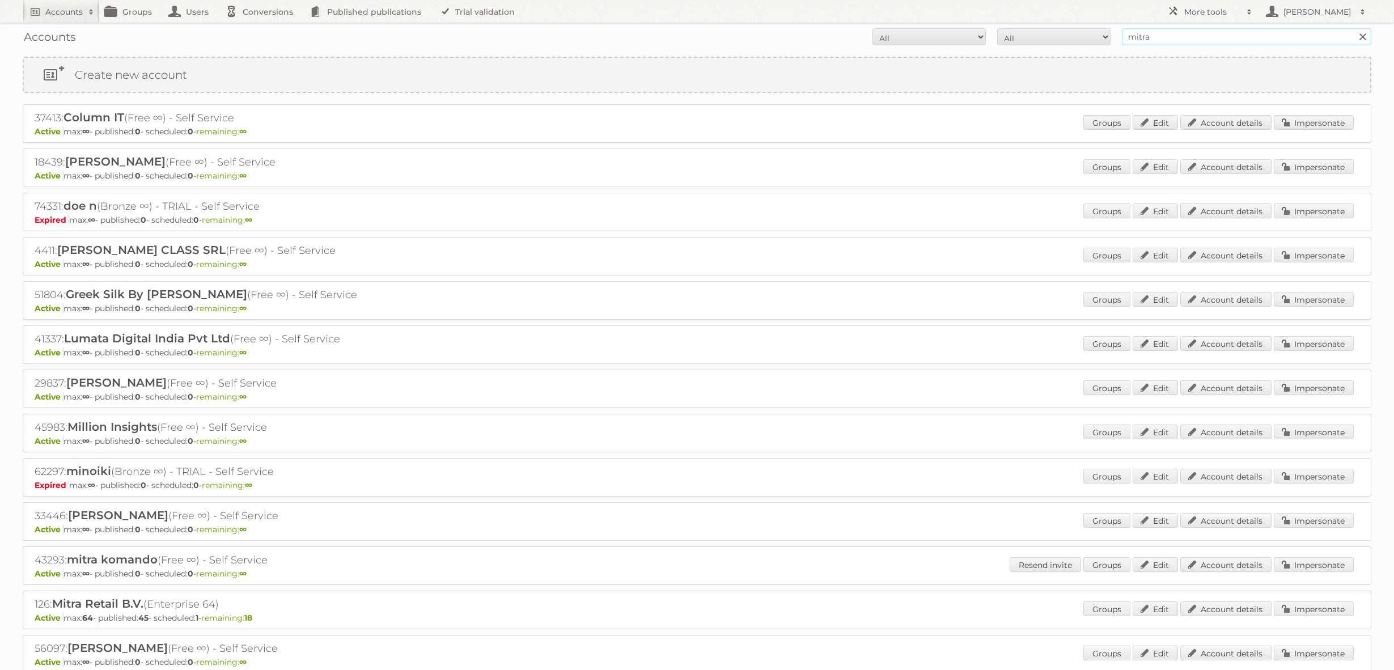
click at [1137, 35] on input "mitra" at bounding box center [1246, 36] width 249 height 17
type input "intertoys"
click at [1354, 28] on input "Search" at bounding box center [1362, 36] width 17 height 17
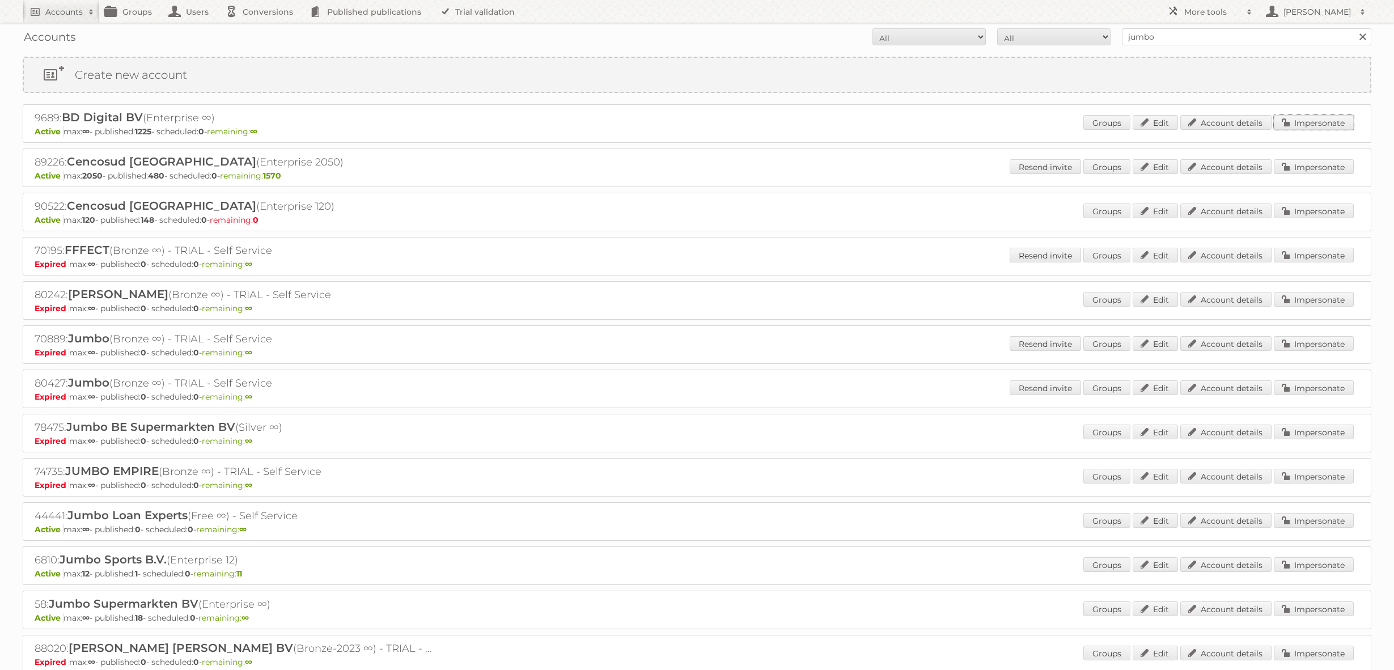
click at [1335, 118] on link "Impersonate" at bounding box center [1314, 122] width 80 height 15
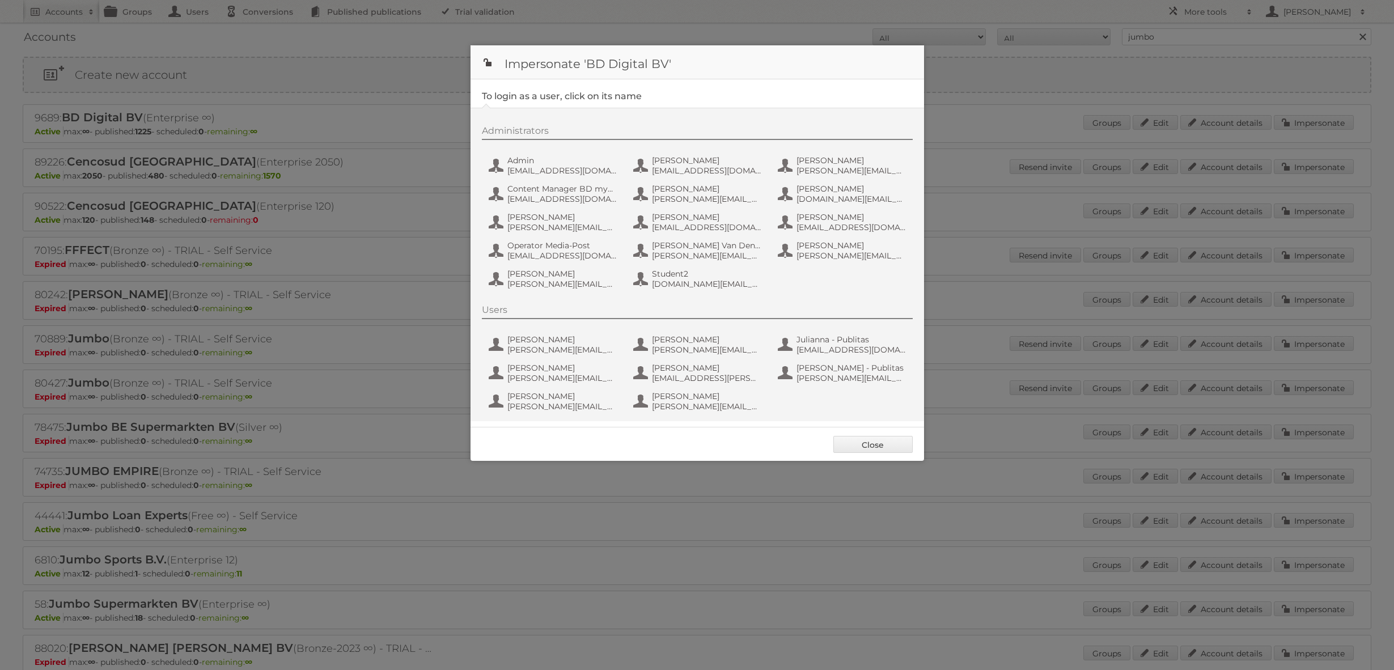
click at [949, 133] on div at bounding box center [697, 335] width 1394 height 670
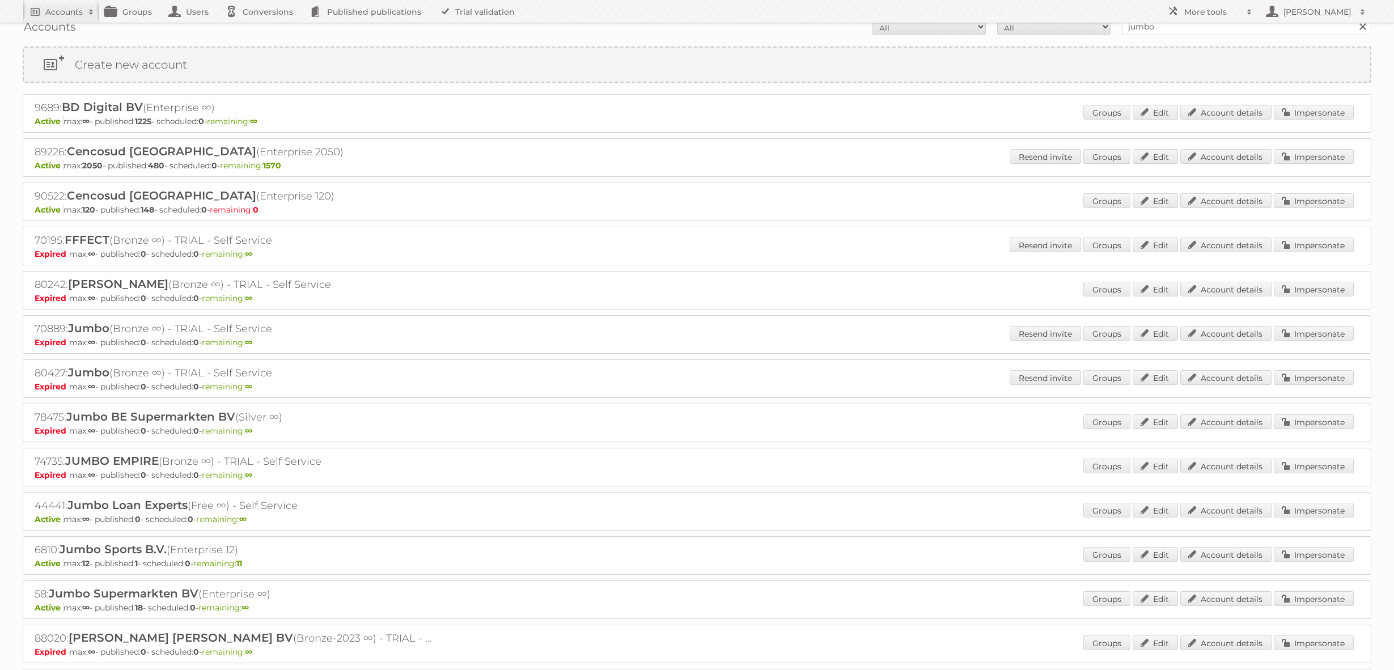
scroll to position [87, 0]
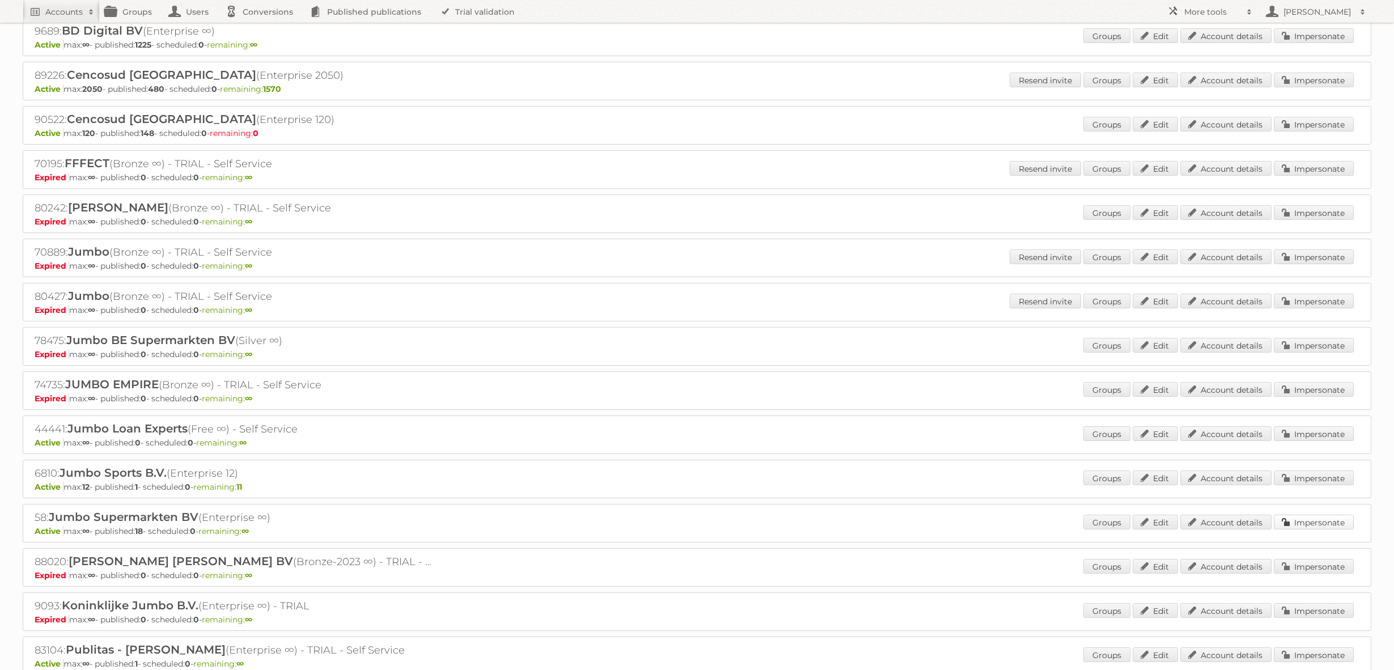
click at [1328, 526] on link "Impersonate" at bounding box center [1314, 522] width 80 height 15
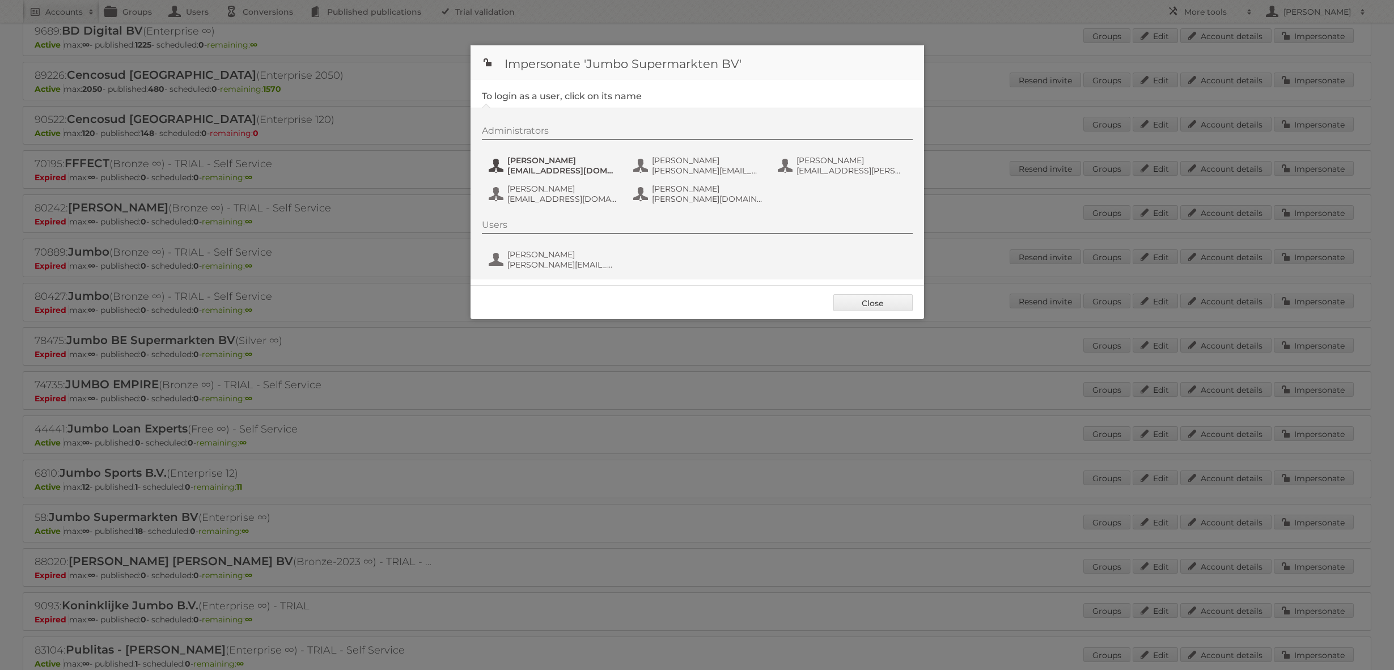
click at [534, 163] on span "Anneke van Eijk- Vogels" at bounding box center [562, 160] width 110 height 10
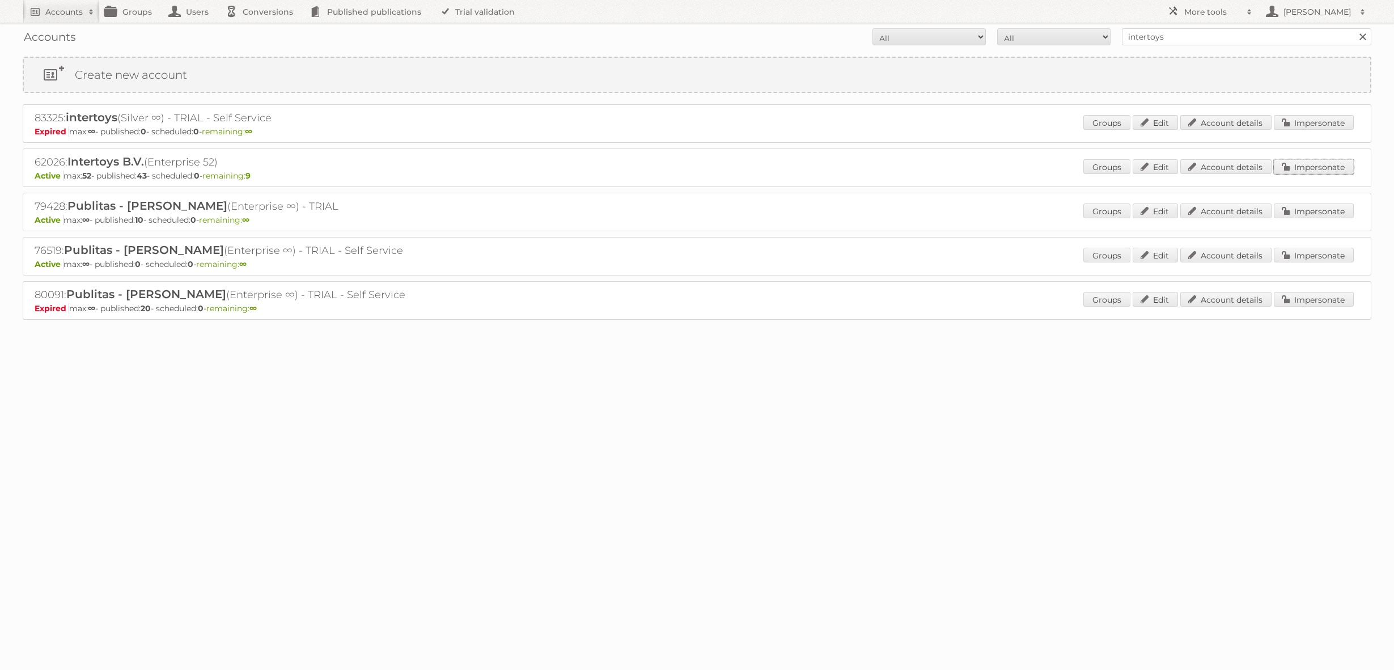
click at [1294, 167] on link "Impersonate" at bounding box center [1314, 166] width 80 height 15
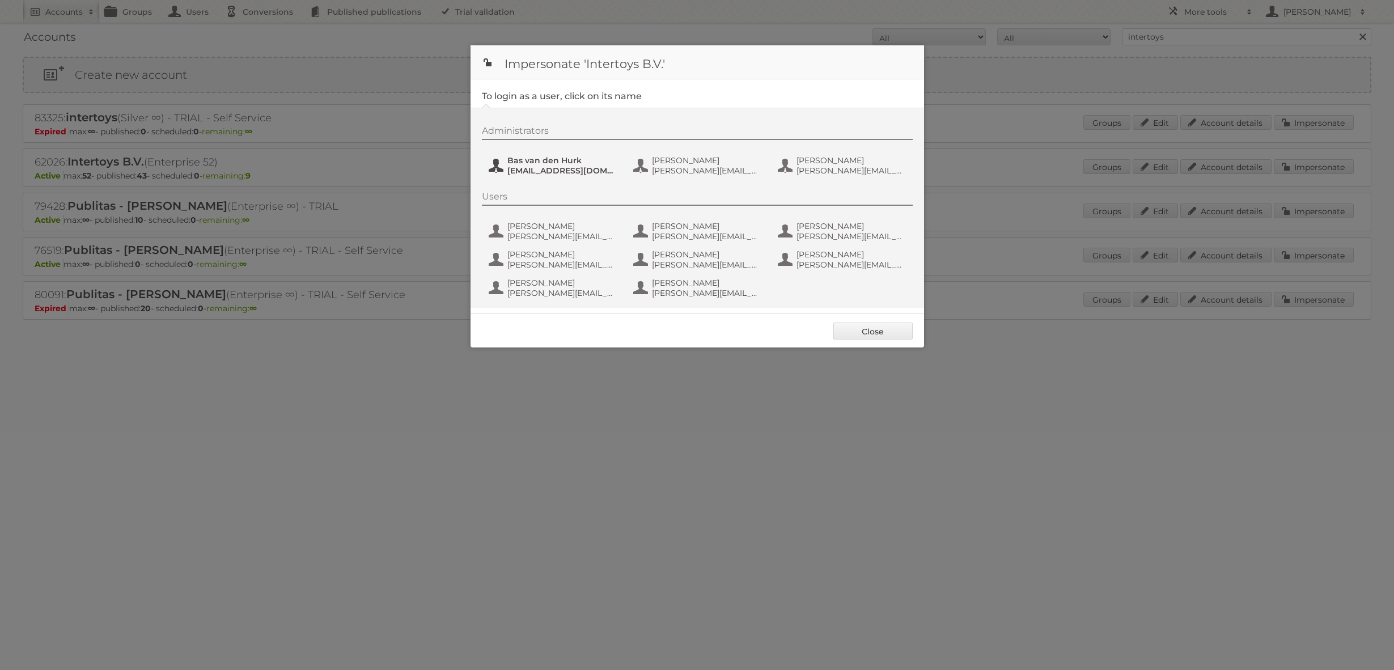
click at [583, 167] on span "b.vandenhurk@intertoys.nl" at bounding box center [562, 171] width 110 height 10
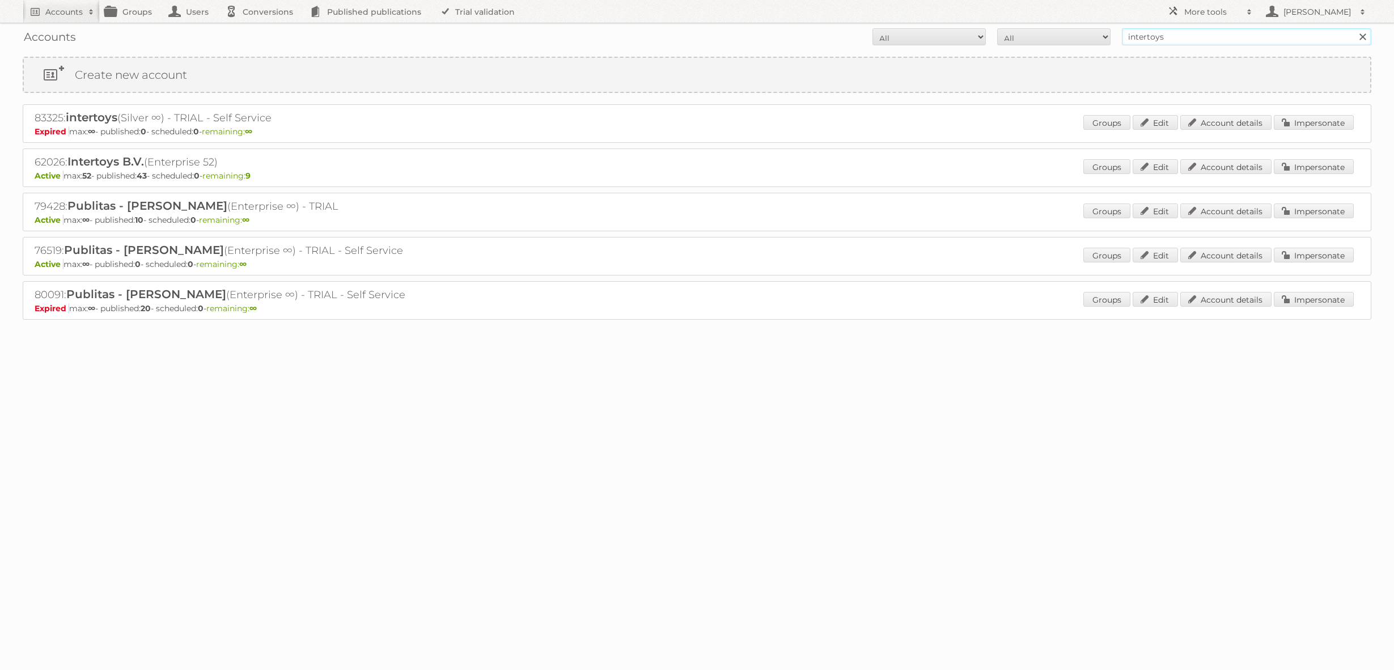
click at [1140, 39] on input "intertoys" at bounding box center [1246, 36] width 249 height 17
paste input "De Prijshamer"
type input "De Prijshamer"
click at [1354, 28] on input "Search" at bounding box center [1362, 36] width 17 height 17
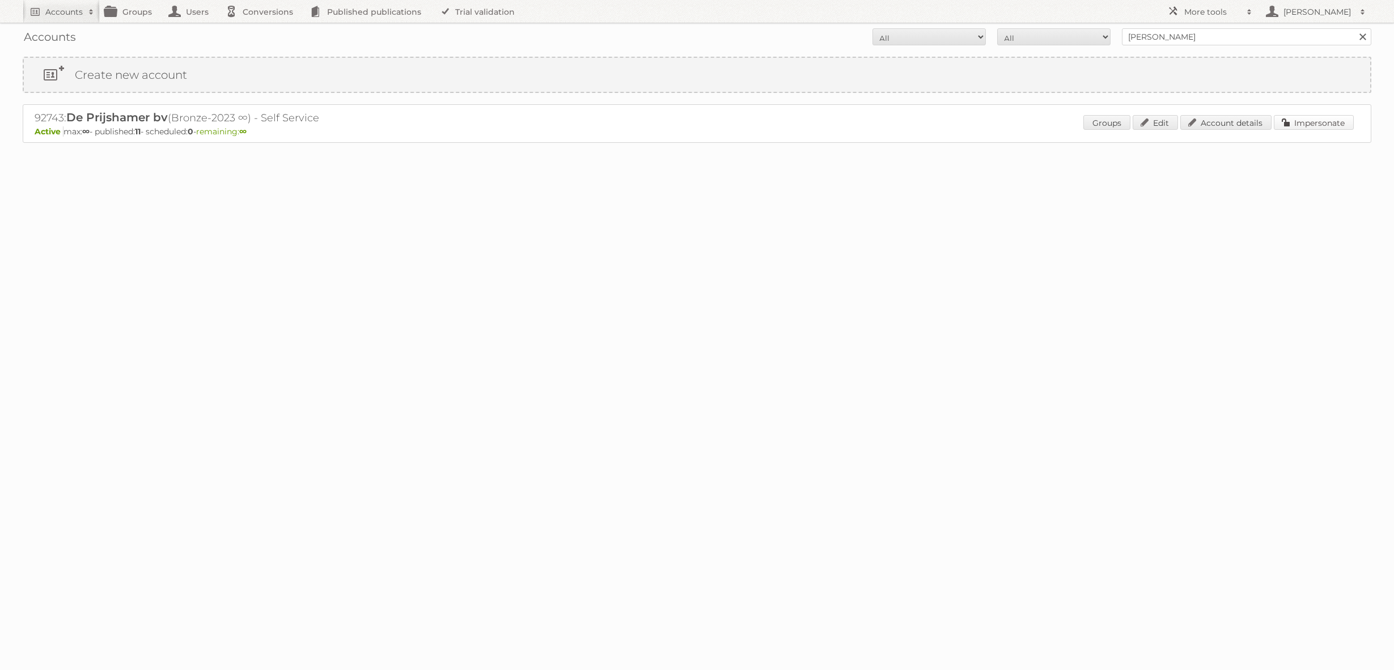
click at [1306, 128] on link "Impersonate" at bounding box center [1314, 122] width 80 height 15
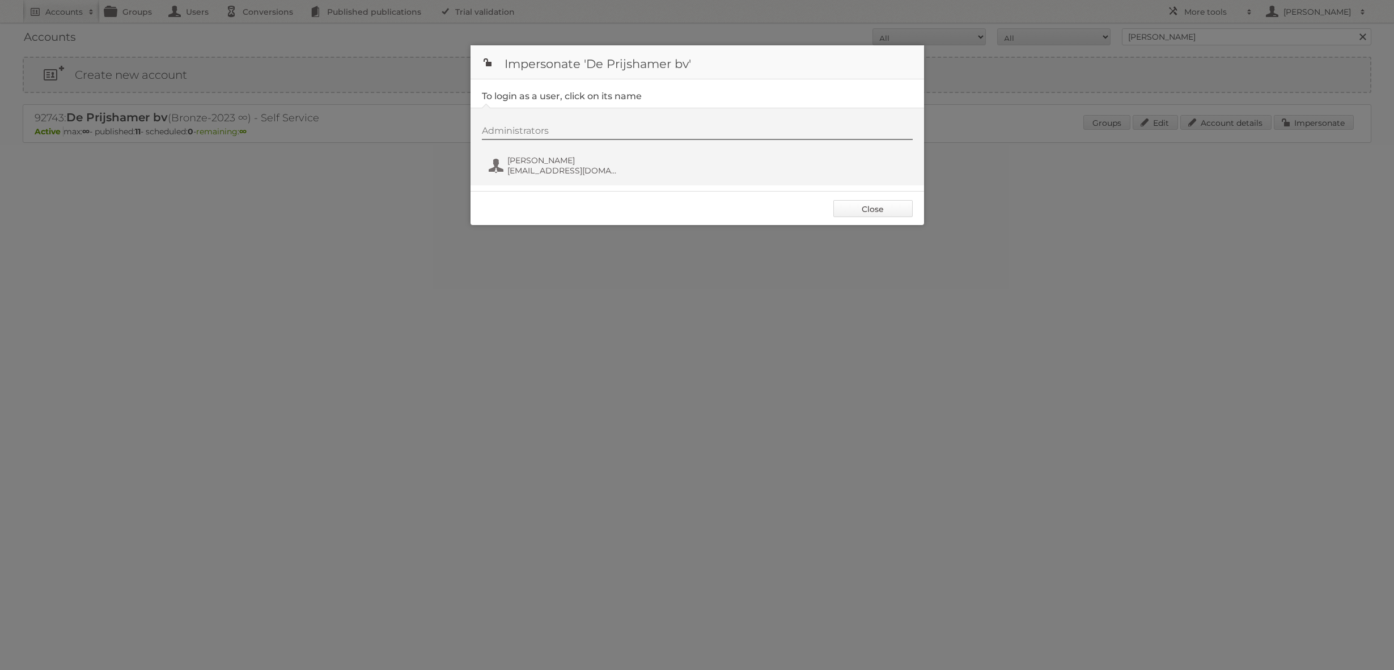
click at [867, 202] on link "Close" at bounding box center [872, 208] width 79 height 17
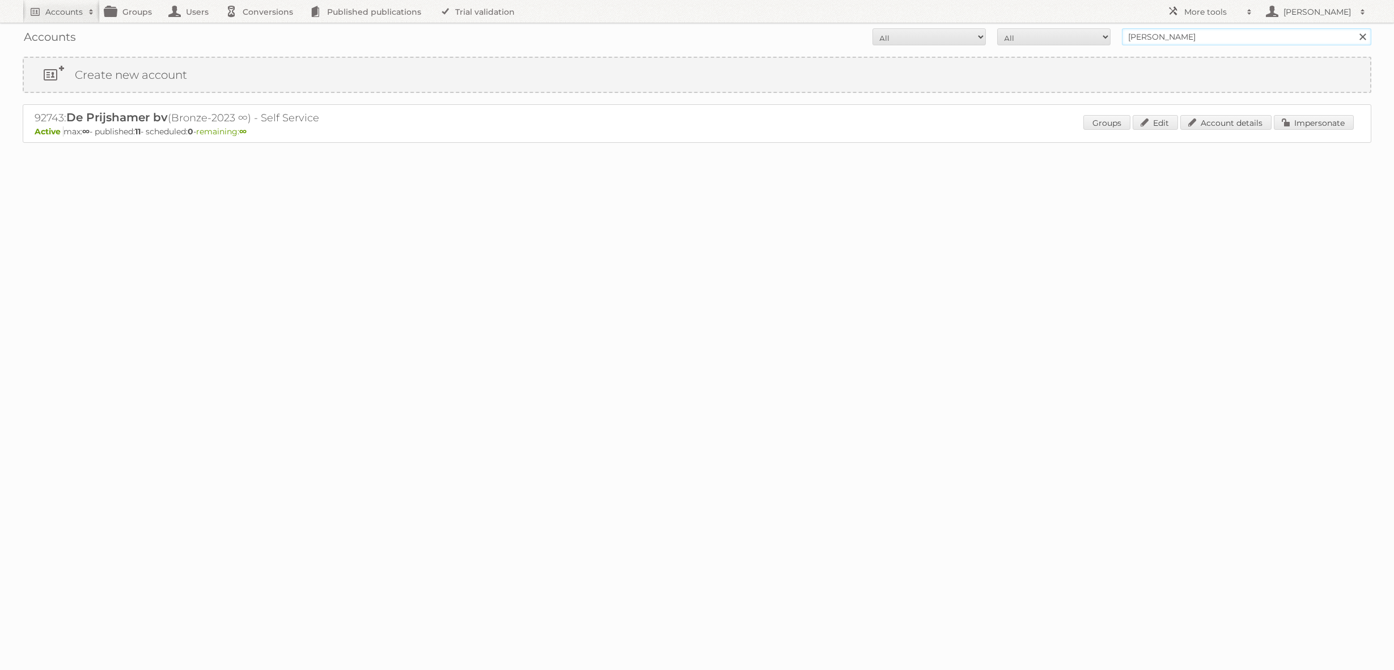
drag, startPoint x: 1162, startPoint y: 43, endPoint x: 1174, endPoint y: 42, distance: 11.4
click at [1162, 43] on input "De Prijshamer" at bounding box center [1246, 36] width 249 height 17
paste input "Albert Heijn - NL"
type input "Albert Heijn"
click at [1354, 28] on input "Search" at bounding box center [1362, 36] width 17 height 17
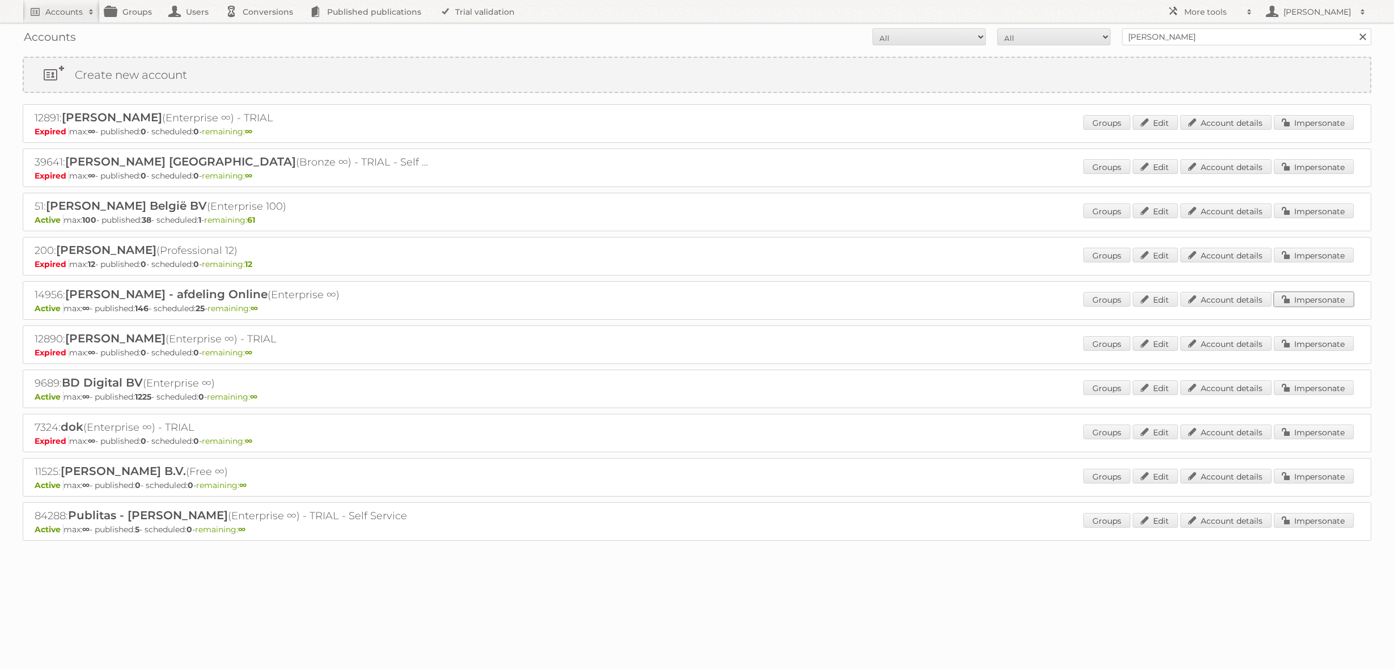
click at [1332, 297] on link "Impersonate" at bounding box center [1314, 299] width 80 height 15
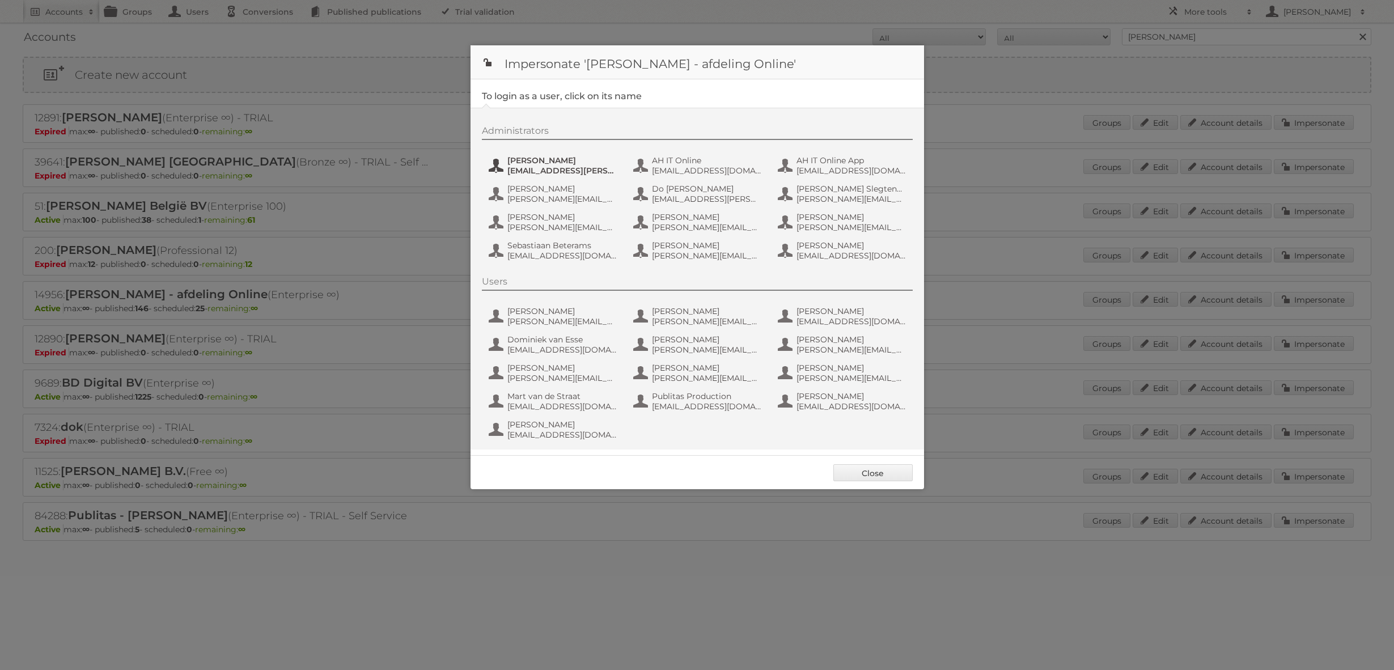
click at [555, 157] on span "[PERSON_NAME]" at bounding box center [562, 160] width 110 height 10
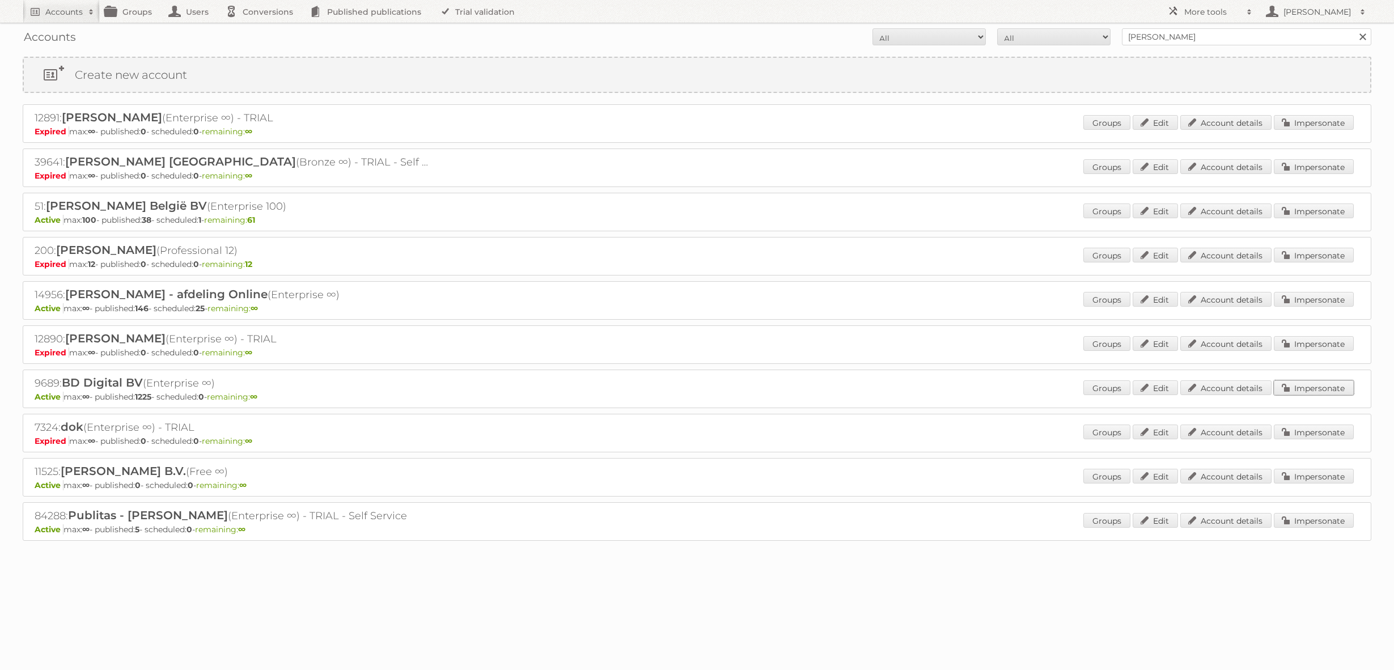
click at [1275, 386] on link "Impersonate" at bounding box center [1314, 387] width 80 height 15
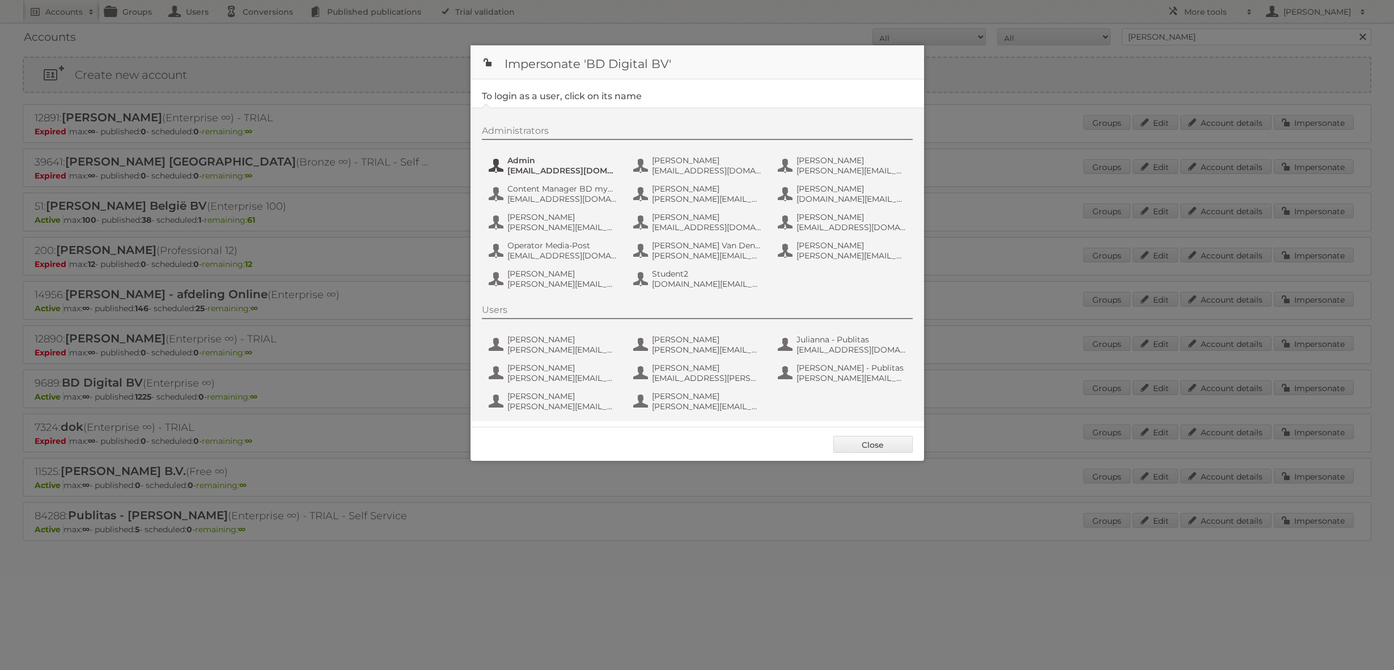
drag, startPoint x: 571, startPoint y: 181, endPoint x: 569, endPoint y: 175, distance: 6.1
click at [572, 181] on div "Administrators Admin [EMAIL_ADDRESS][DOMAIN_NAME] [PERSON_NAME] [PERSON_NAME][E…" at bounding box center [703, 209] width 442 height 168
click at [569, 175] on span "[EMAIL_ADDRESS][DOMAIN_NAME]" at bounding box center [562, 171] width 110 height 10
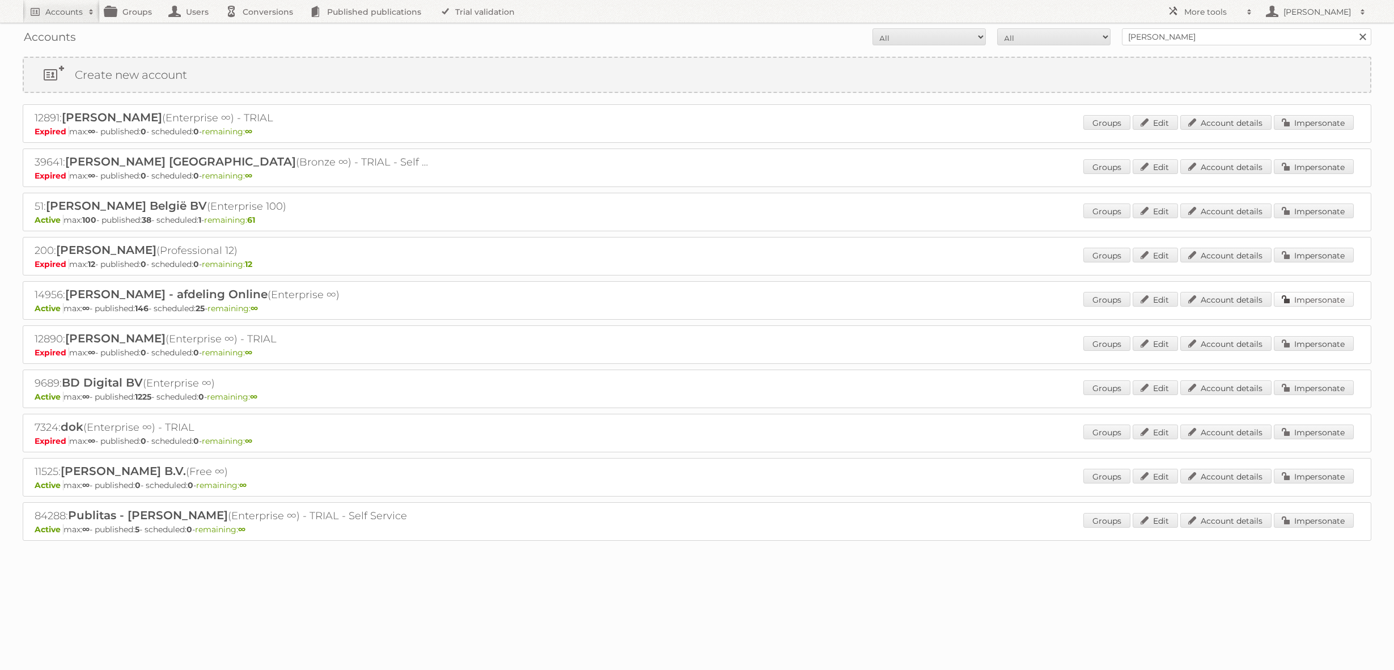
click at [1330, 302] on link "Impersonate" at bounding box center [1314, 299] width 80 height 15
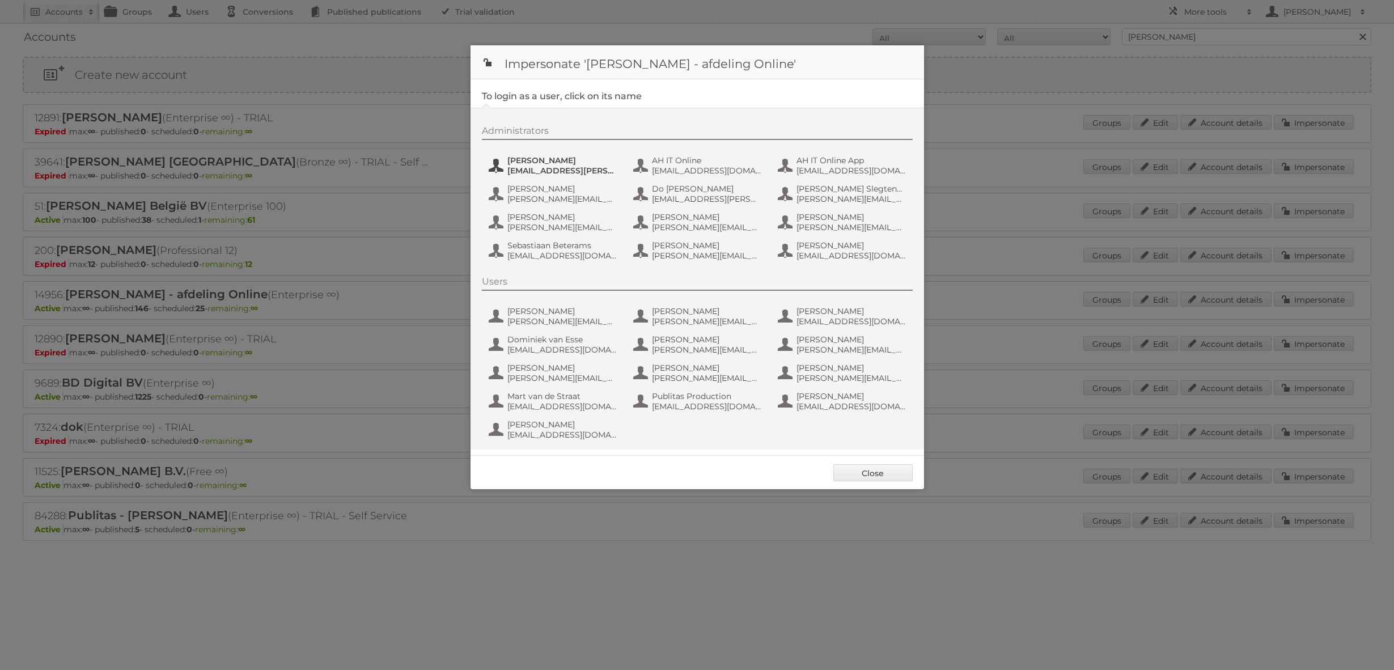
click at [561, 174] on span "[EMAIL_ADDRESS][PERSON_NAME][DOMAIN_NAME]" at bounding box center [562, 171] width 110 height 10
